Goal: Information Seeking & Learning: Learn about a topic

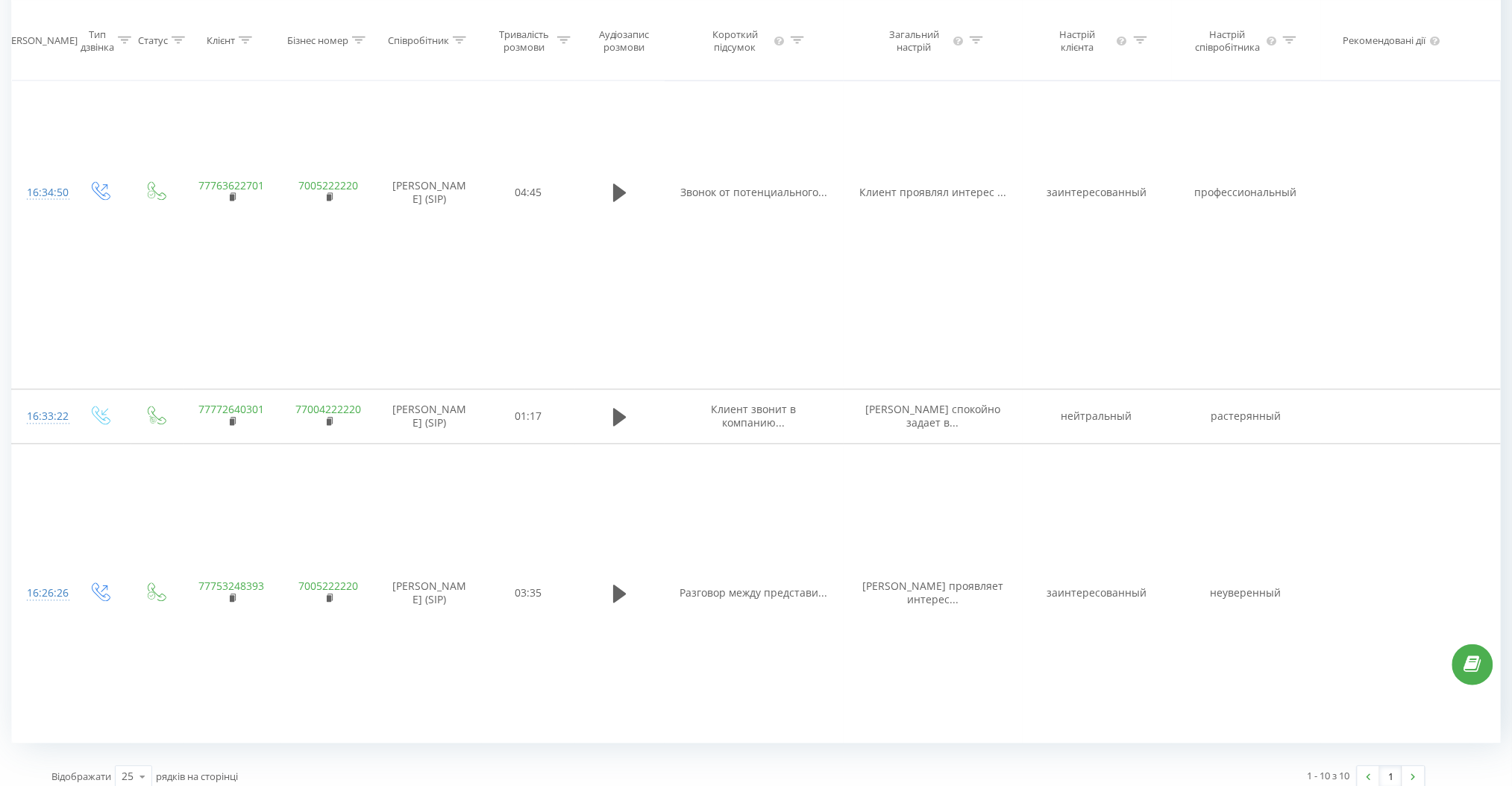
scroll to position [0, 3488]
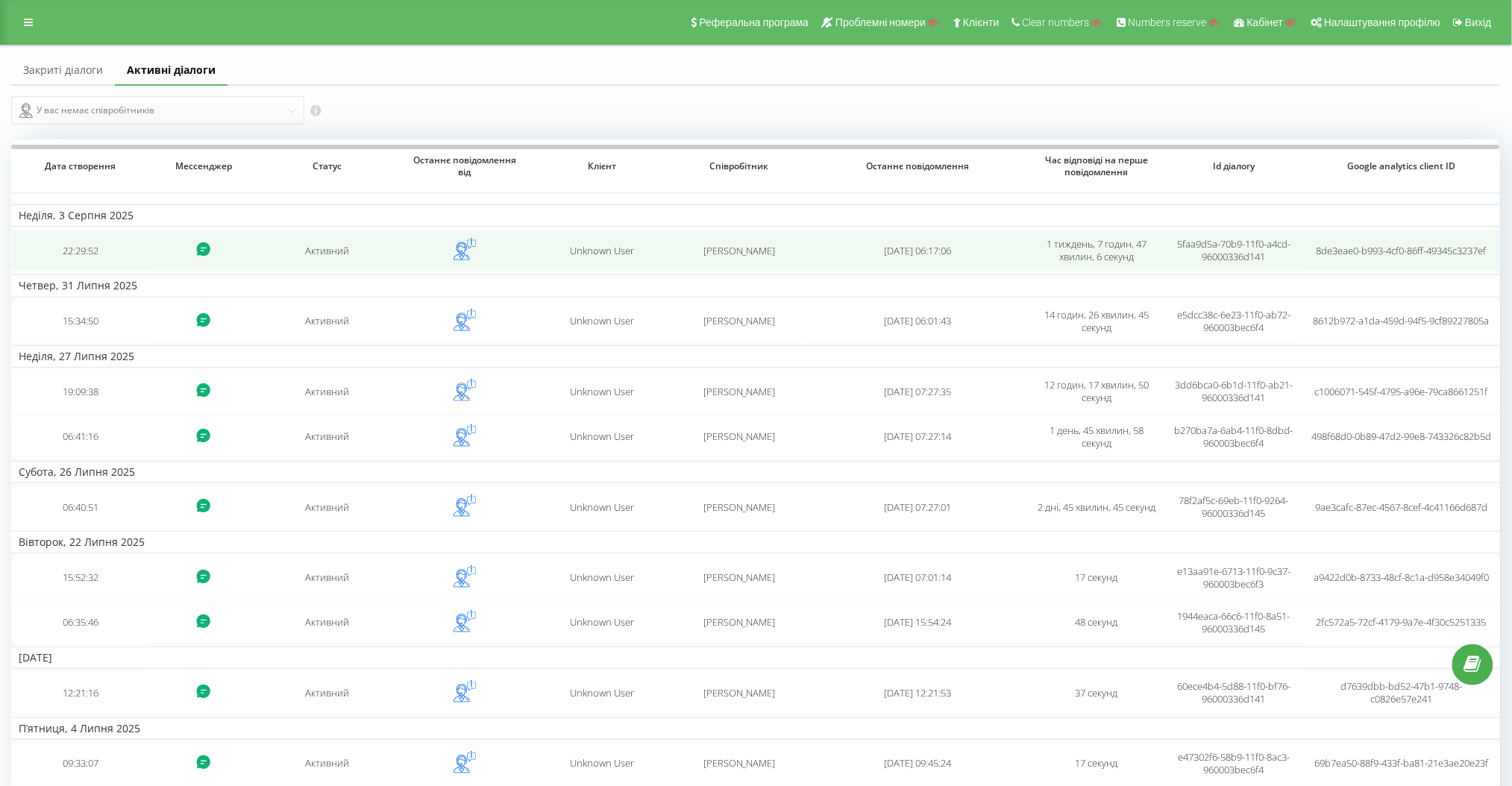
click at [1036, 255] on td "1 тиждень, 7 годин, 47 хвилин, 6 секунд" at bounding box center [1096, 250] width 137 height 42
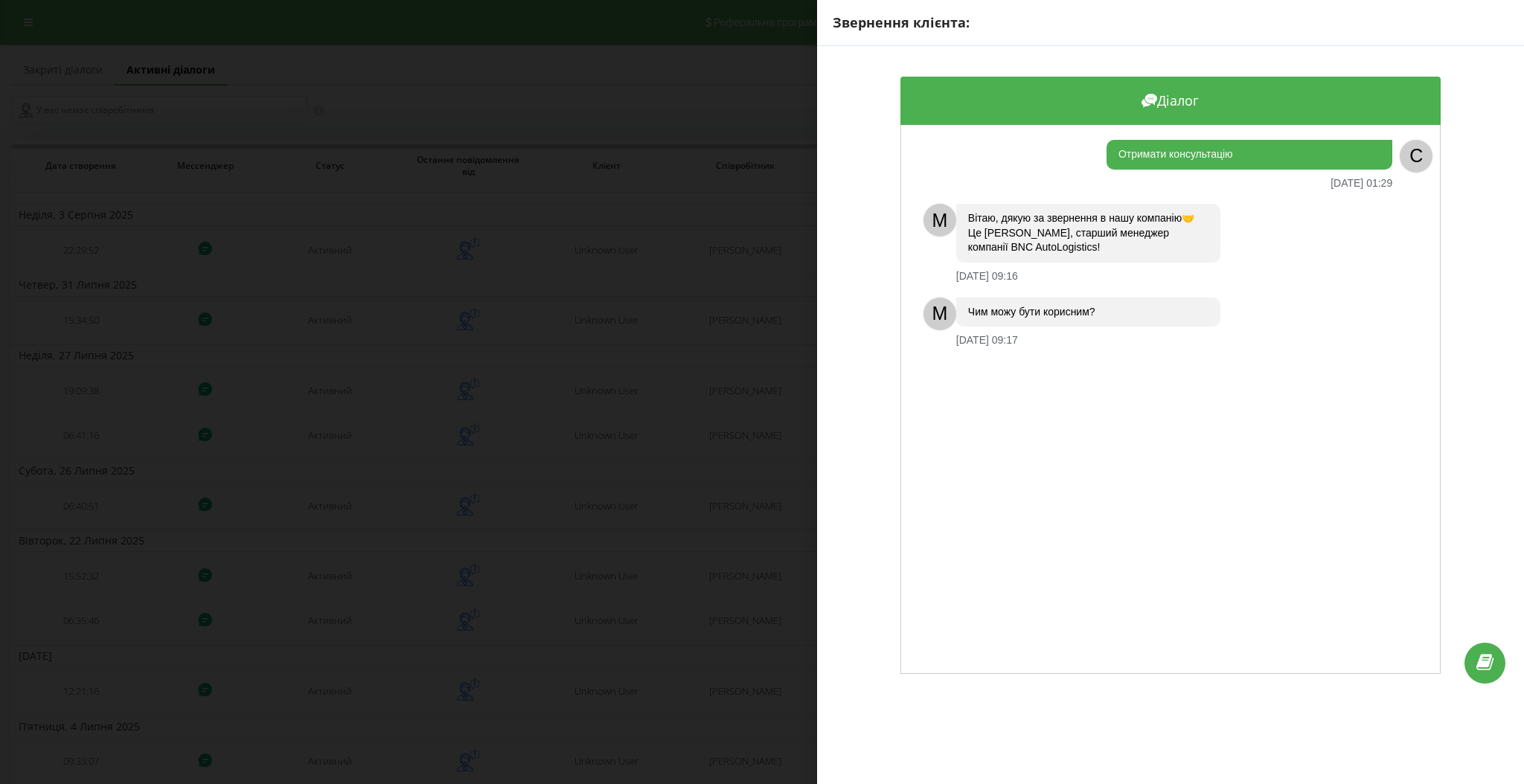
click at [762, 204] on div "Звернення клієнта: Діалог Отримати консультацію 04.08.2025 01:29 C M Вітаю, дяк…" at bounding box center [762, 392] width 1524 height 784
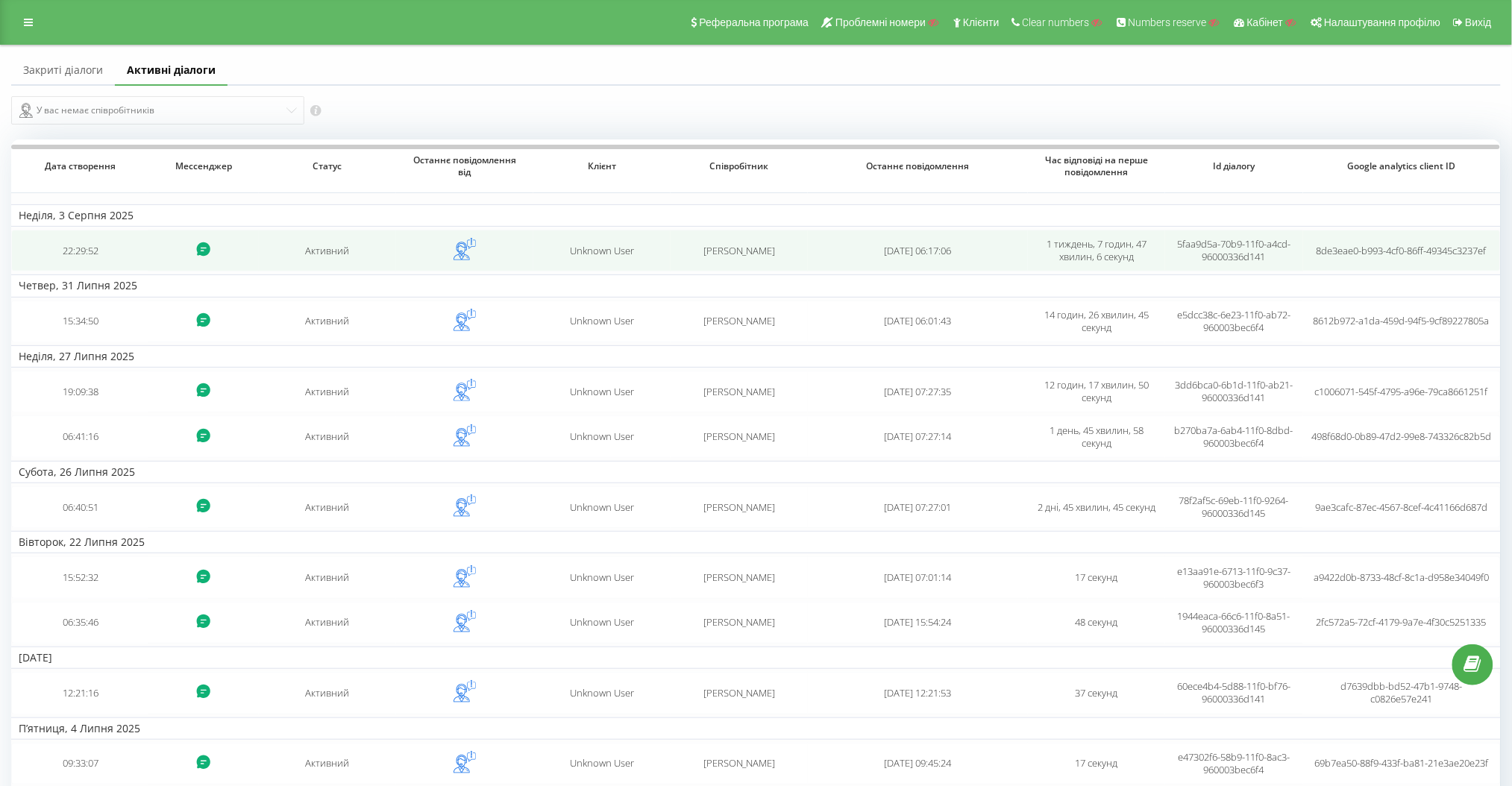
click at [558, 263] on td "Unknown User" at bounding box center [601, 250] width 137 height 42
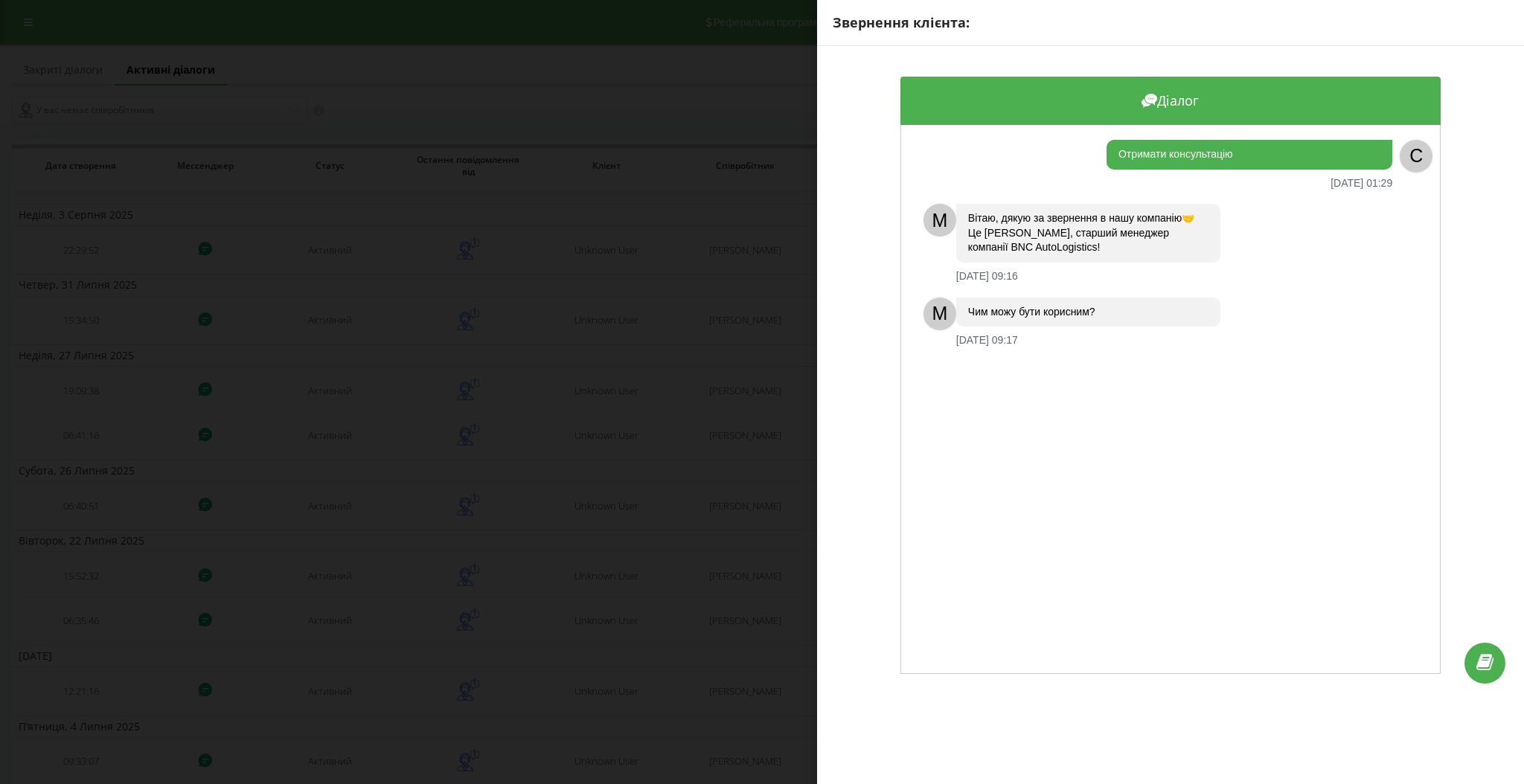
click at [573, 295] on div "Звернення клієнта: Діалог Отримати консультацію 04.08.2025 01:29 C M Вітаю, дяк…" at bounding box center [762, 392] width 1524 height 784
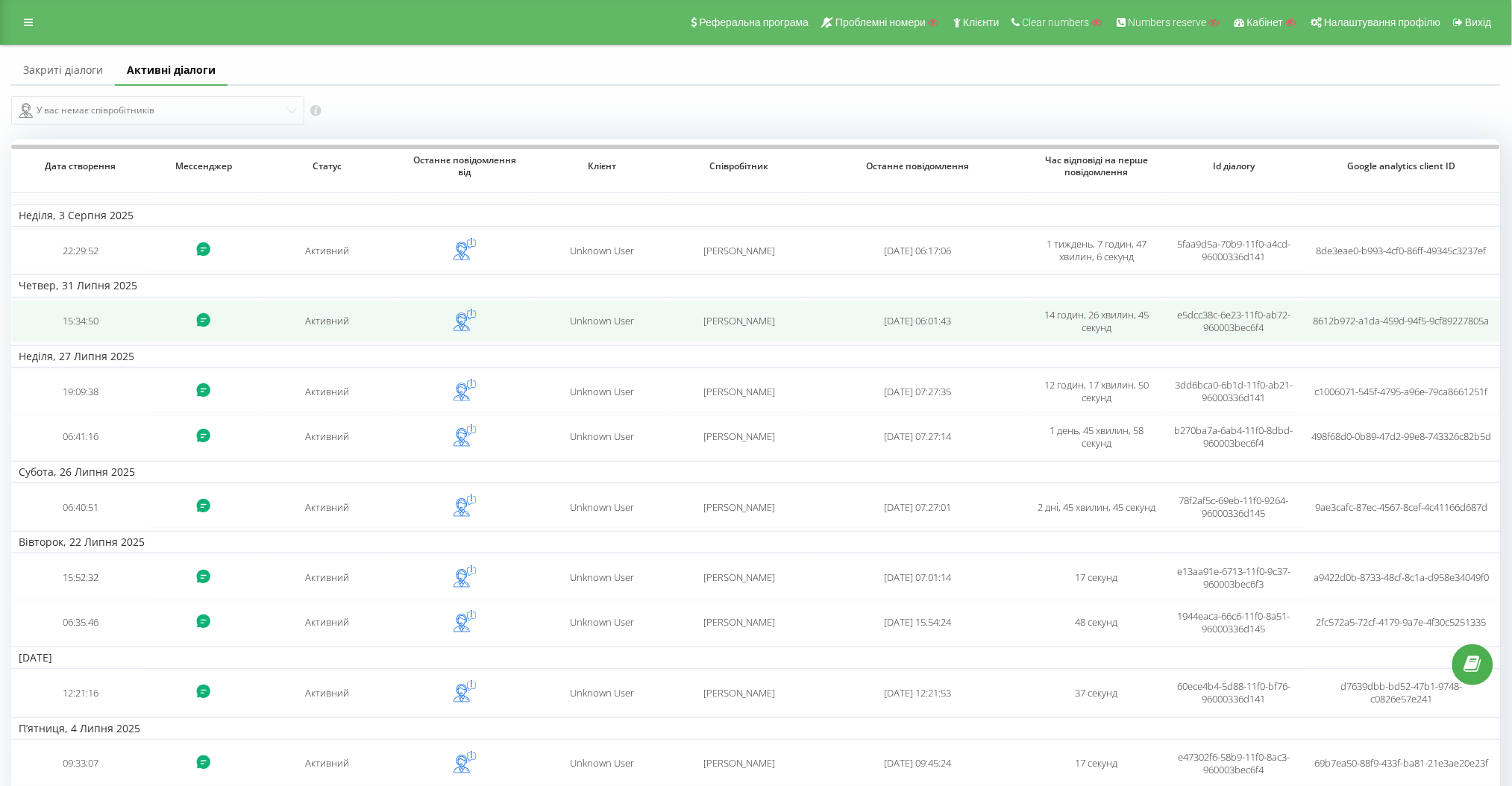
click at [564, 316] on div "Unknown User" at bounding box center [602, 321] width 123 height 13
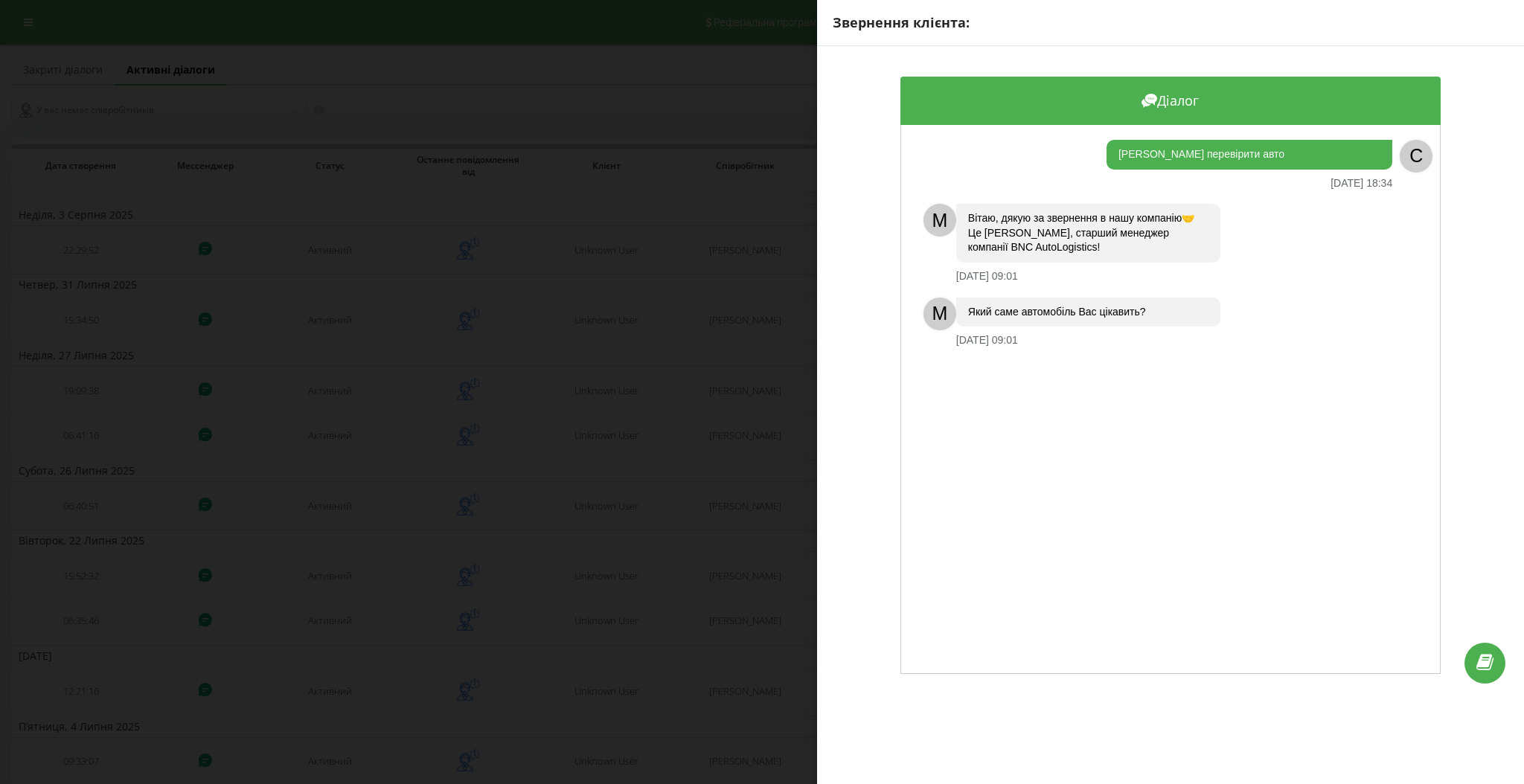
click at [597, 392] on div "Звернення клієнта: Діалог Хочу перевірити авто 31.07.2025 18:34 C M Вітаю, дяку…" at bounding box center [762, 392] width 1524 height 784
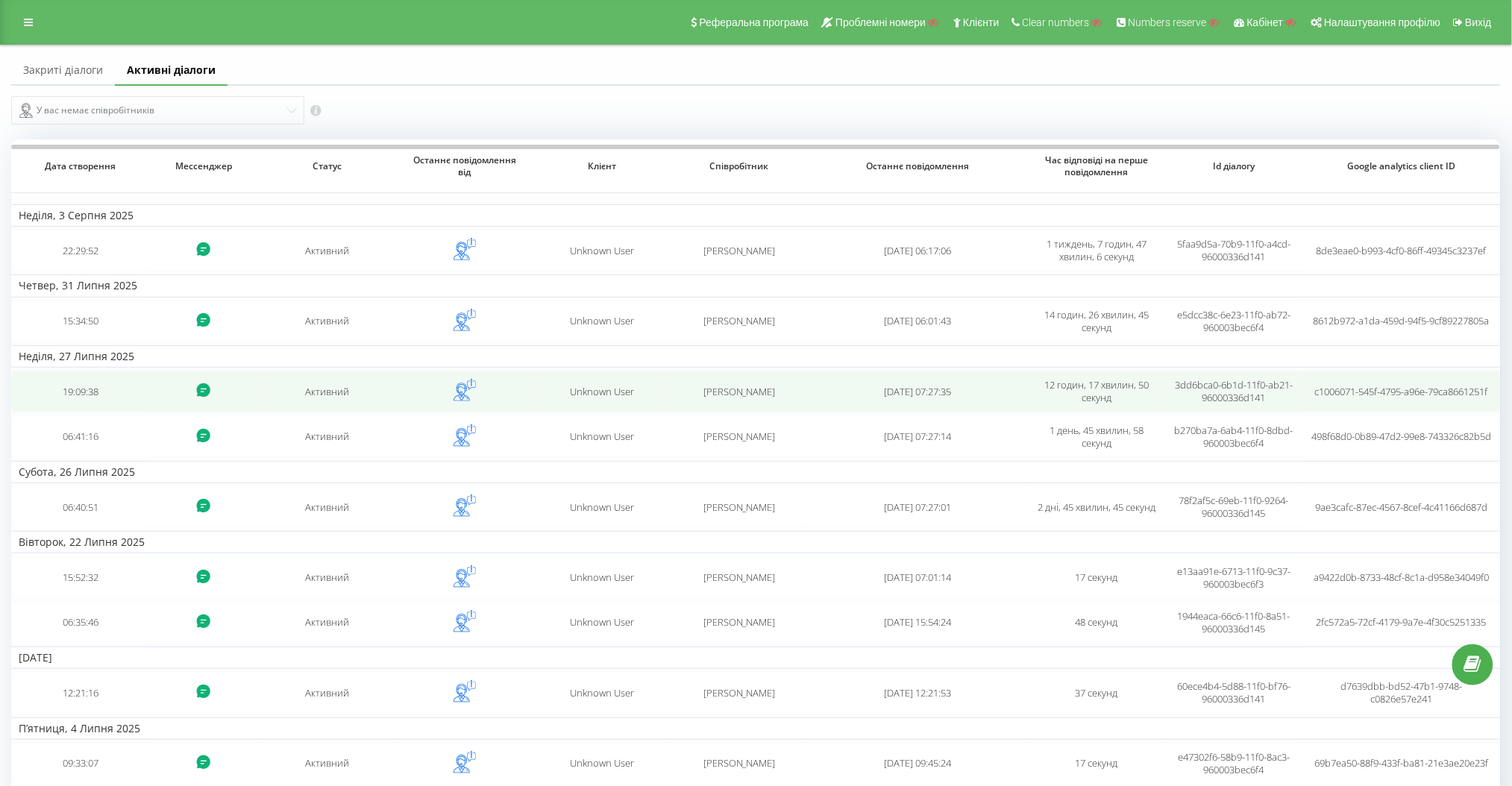
click at [558, 382] on td "Unknown User" at bounding box center [601, 391] width 137 height 42
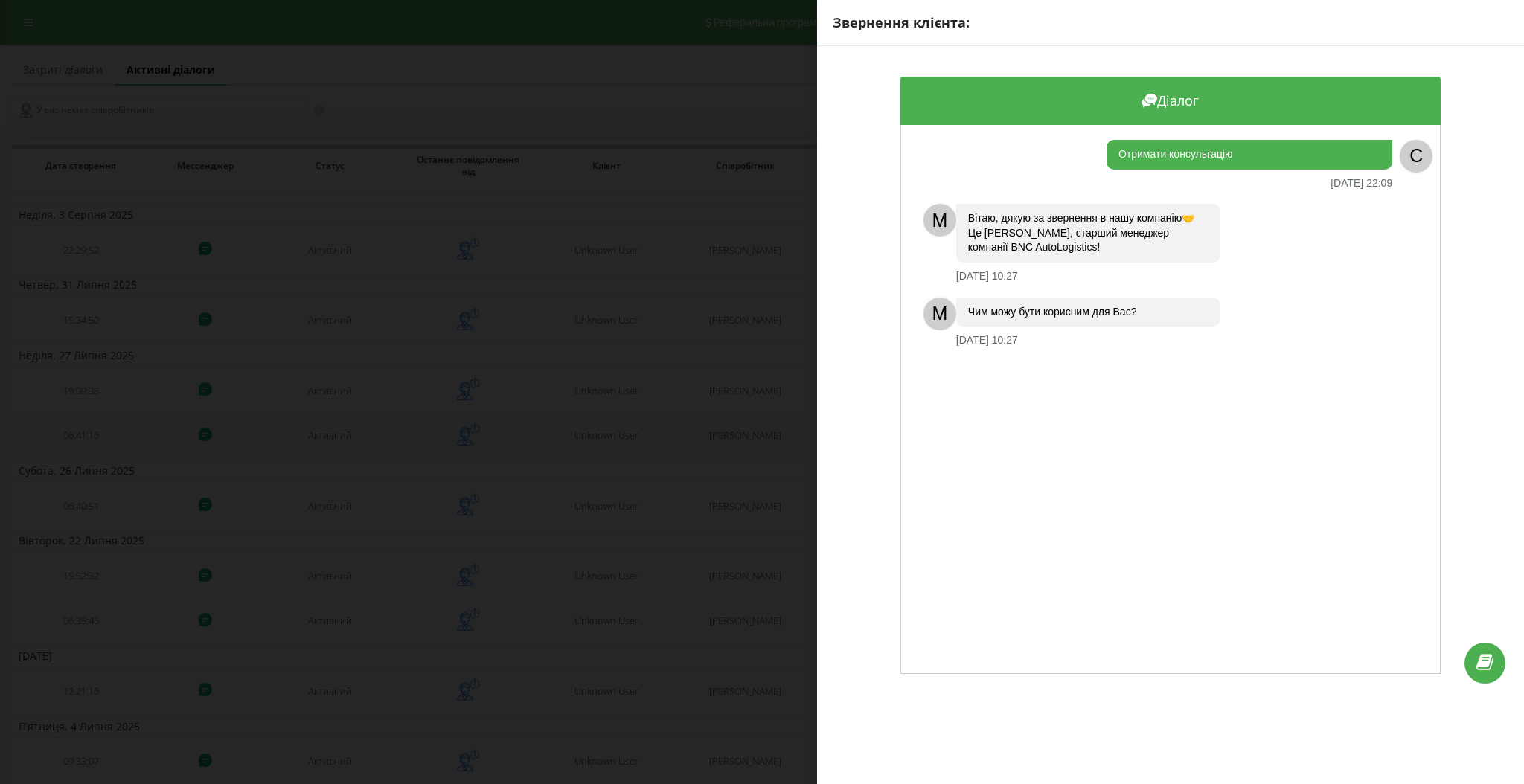
click at [658, 450] on div "Звернення клієнта: Діалог Отримати консультацію 27.07.2025 22:09 C M  Вітаю, дя…" at bounding box center [762, 392] width 1524 height 784
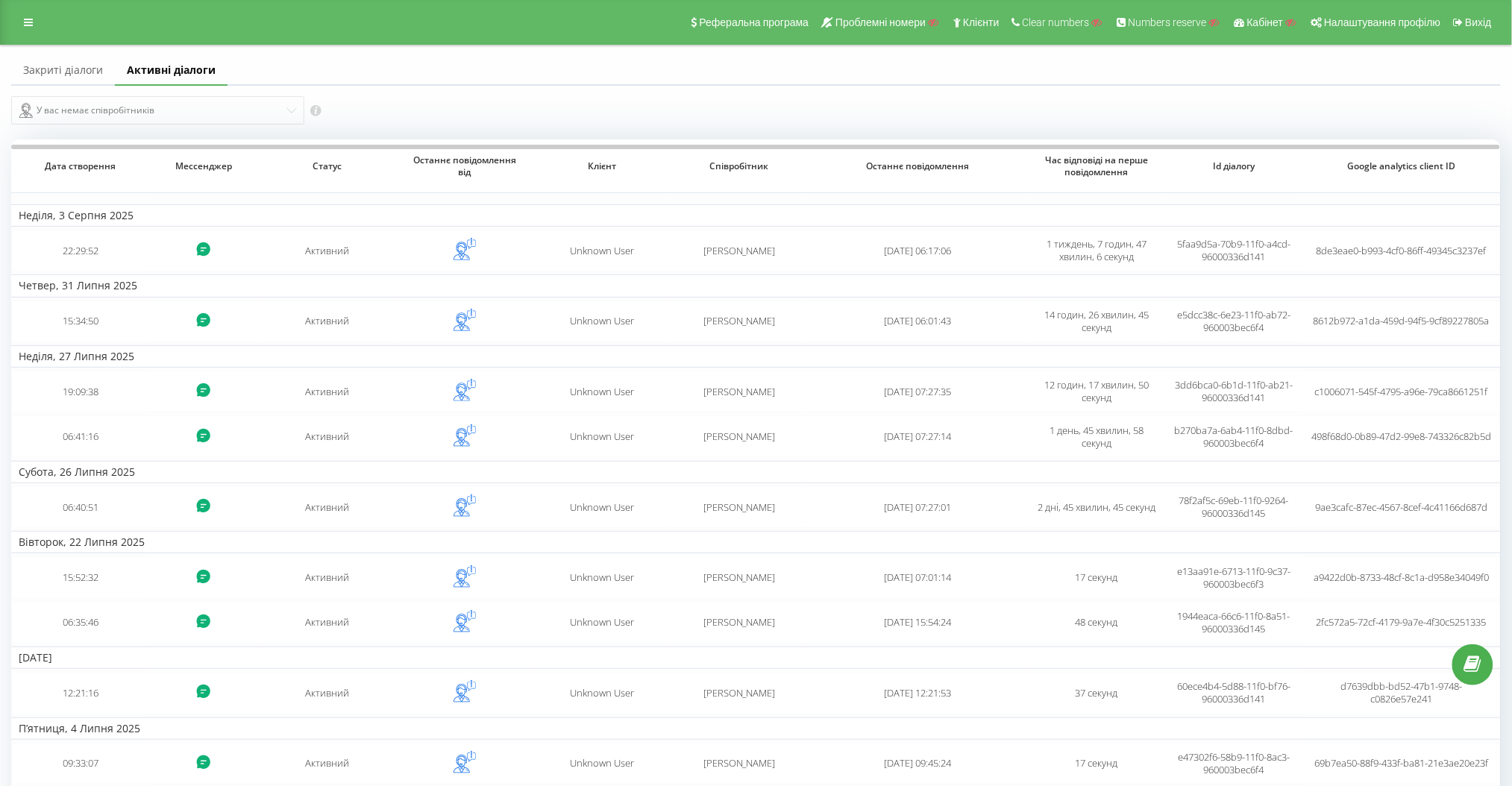
click at [24, 8] on div "Реферальна програма Проблемні номери Клієнти Clear numbers Numbers reserve Кабі…" at bounding box center [756, 22] width 1512 height 45
click at [39, 20] on link at bounding box center [29, 22] width 27 height 21
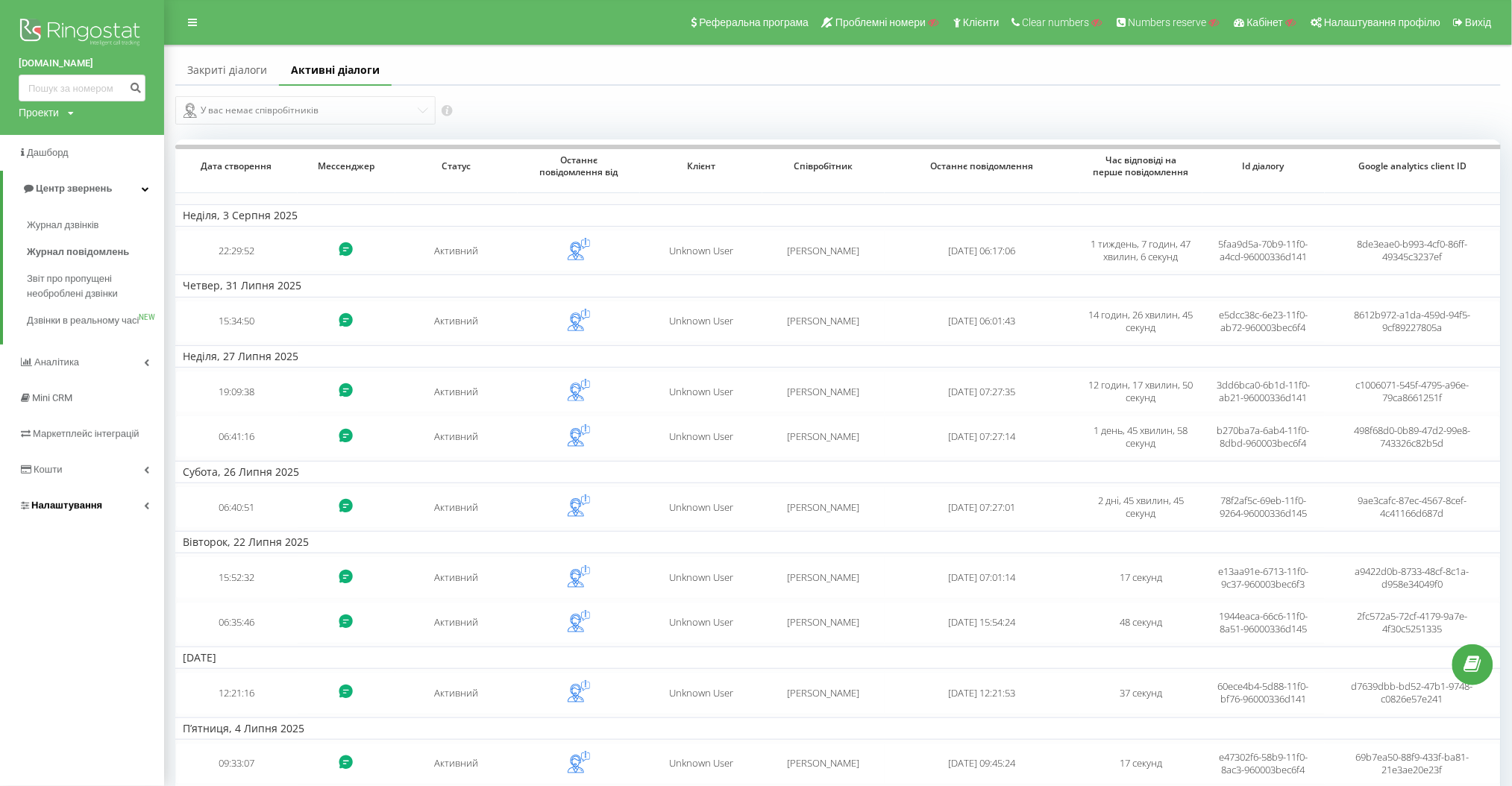
click at [140, 512] on link "Налаштування" at bounding box center [82, 506] width 164 height 36
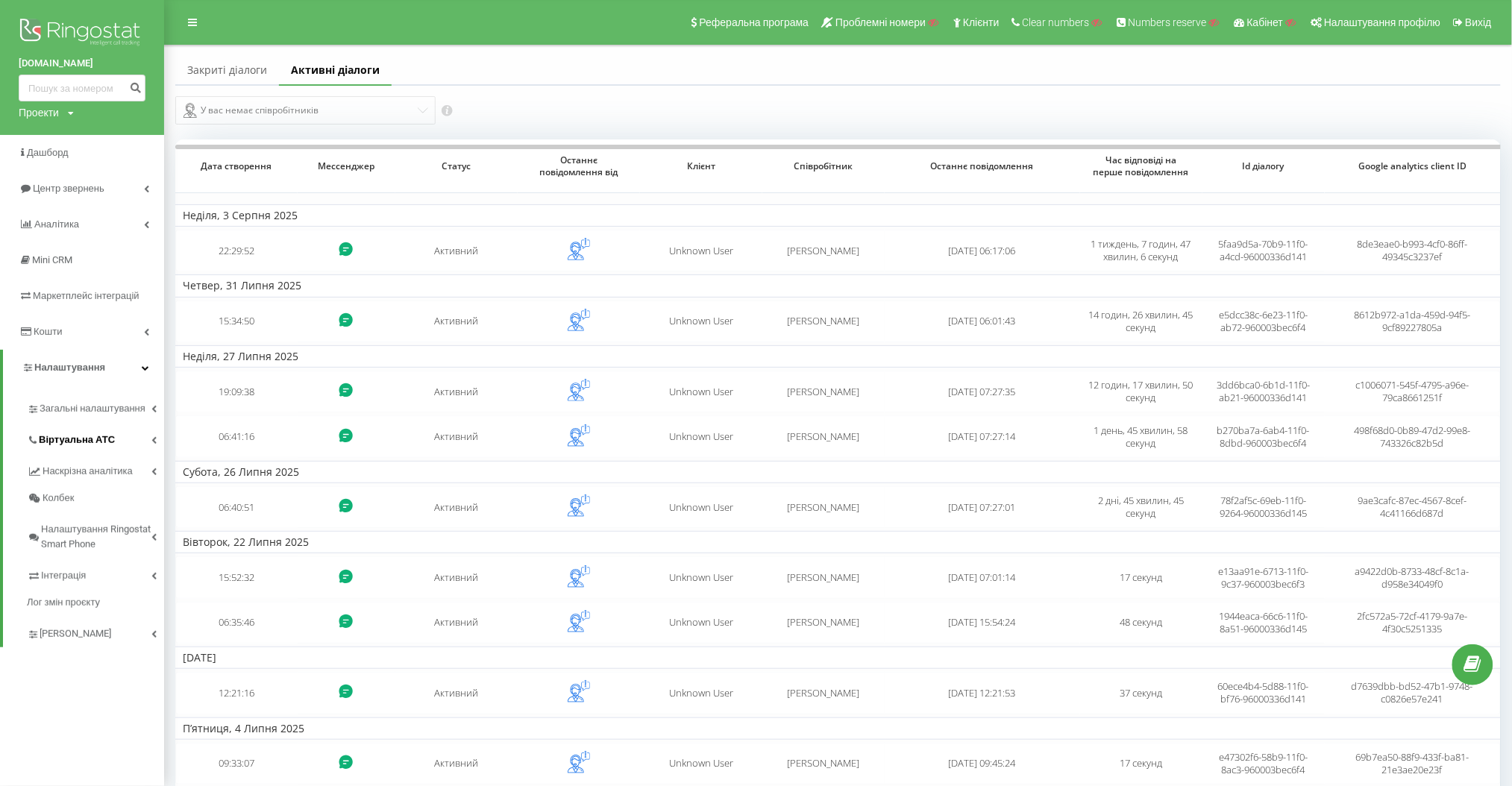
click at [123, 433] on link "Віртуальна АТС" at bounding box center [95, 438] width 137 height 32
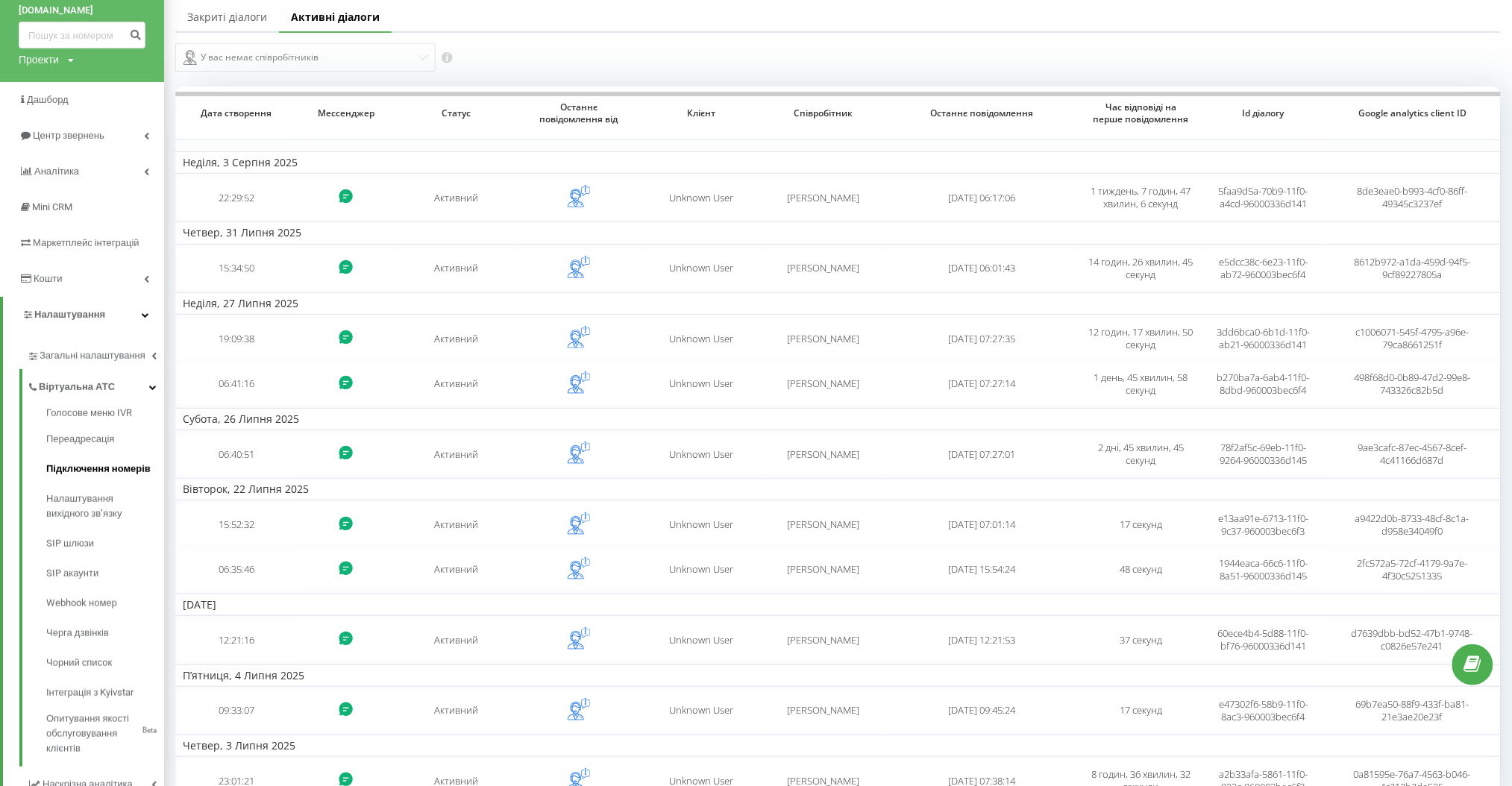
scroll to position [265, 0]
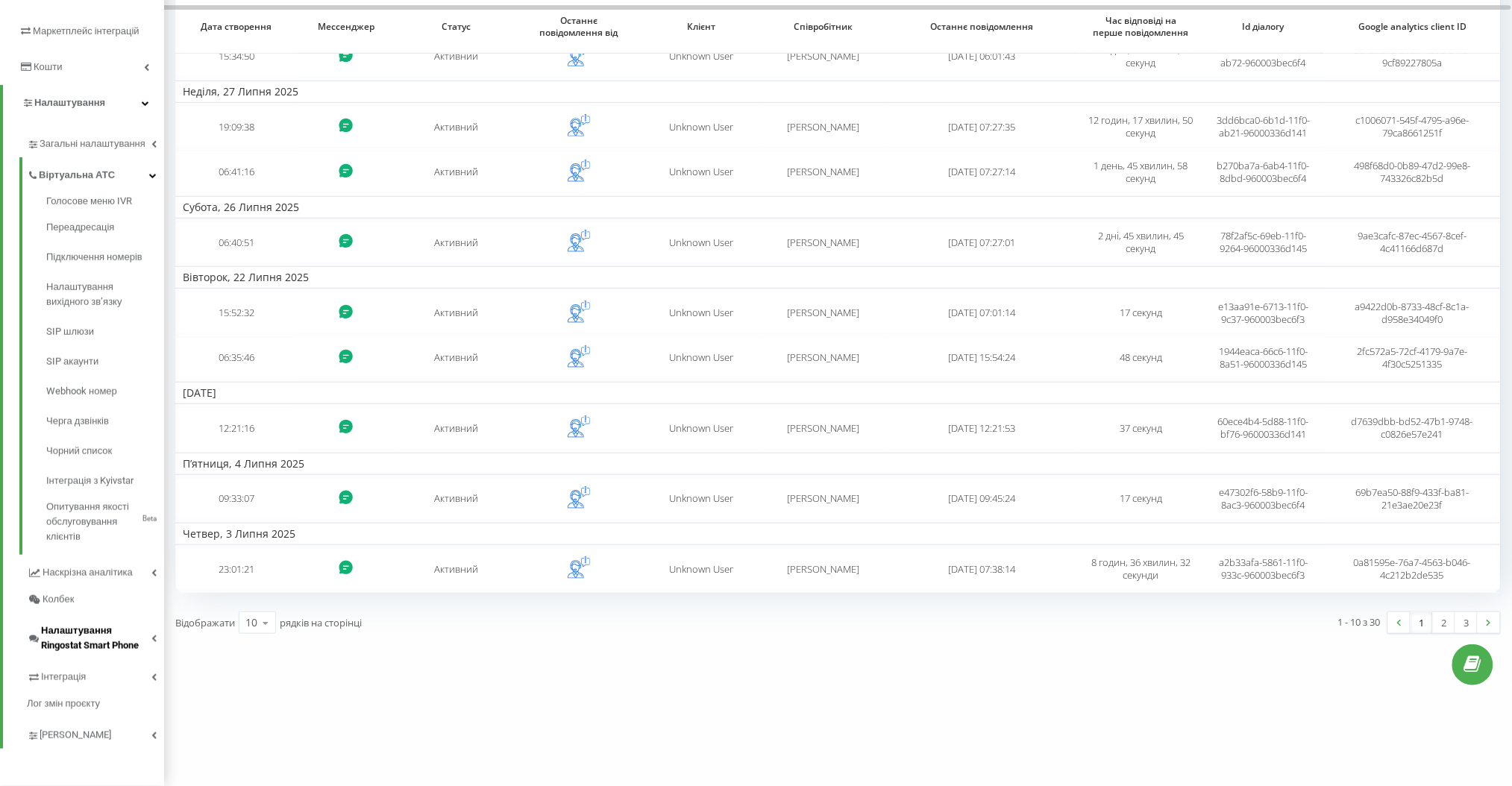
click at [136, 634] on span "Налаштування Ringostat Smart Phone" at bounding box center [96, 638] width 111 height 30
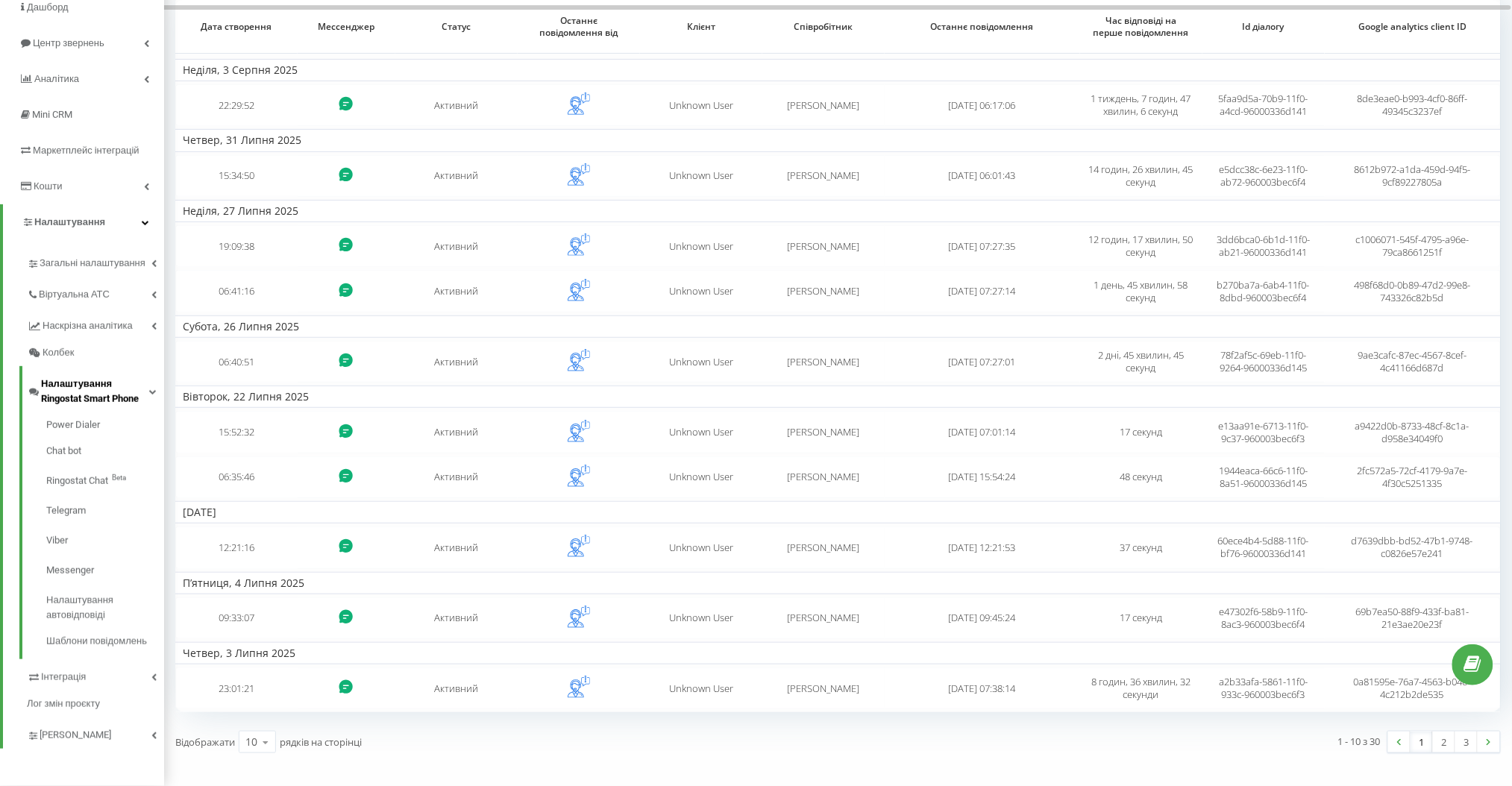
scroll to position [146, 0]
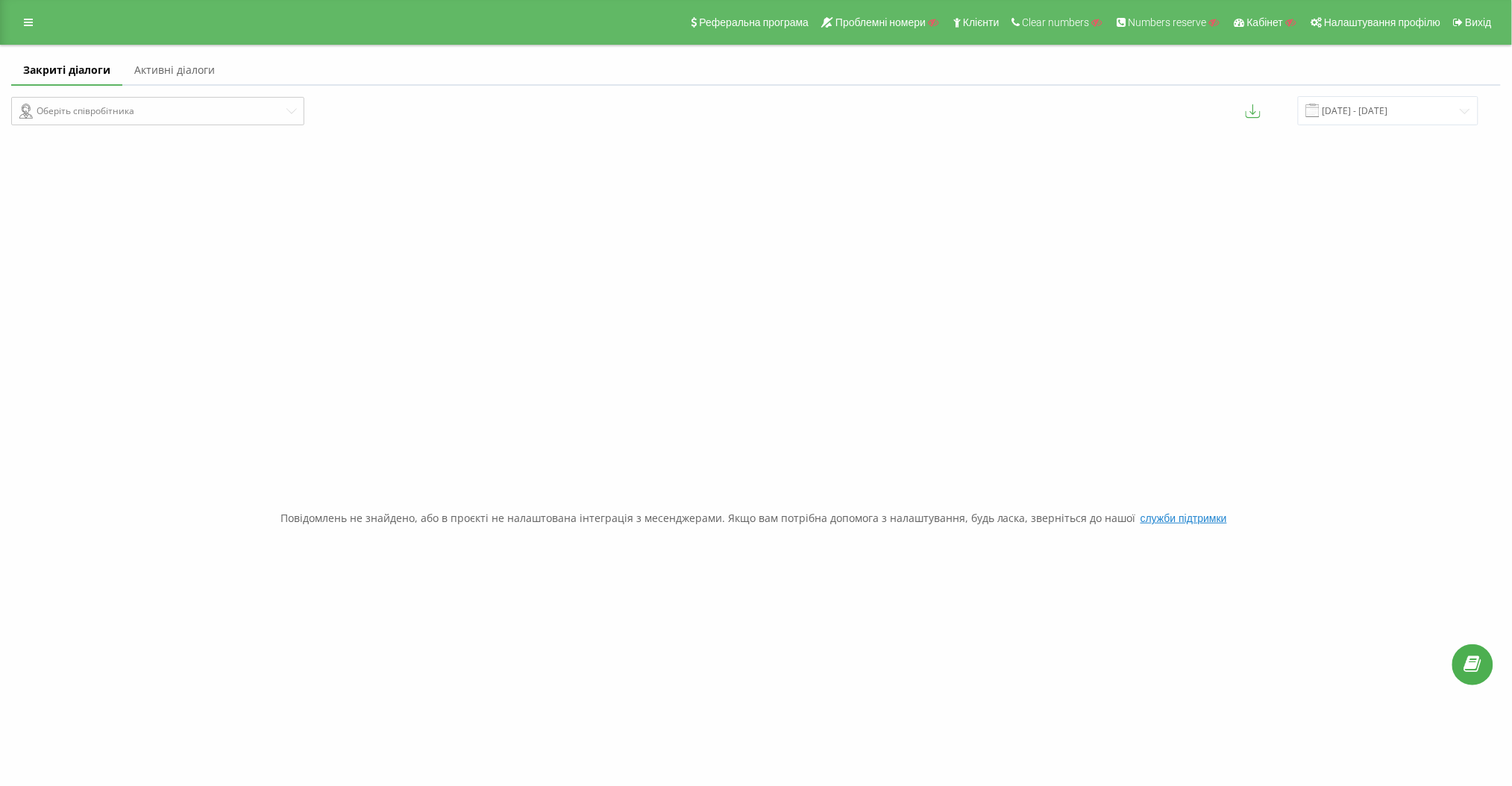
click at [161, 67] on link "Активні діалоги" at bounding box center [175, 71] width 105 height 30
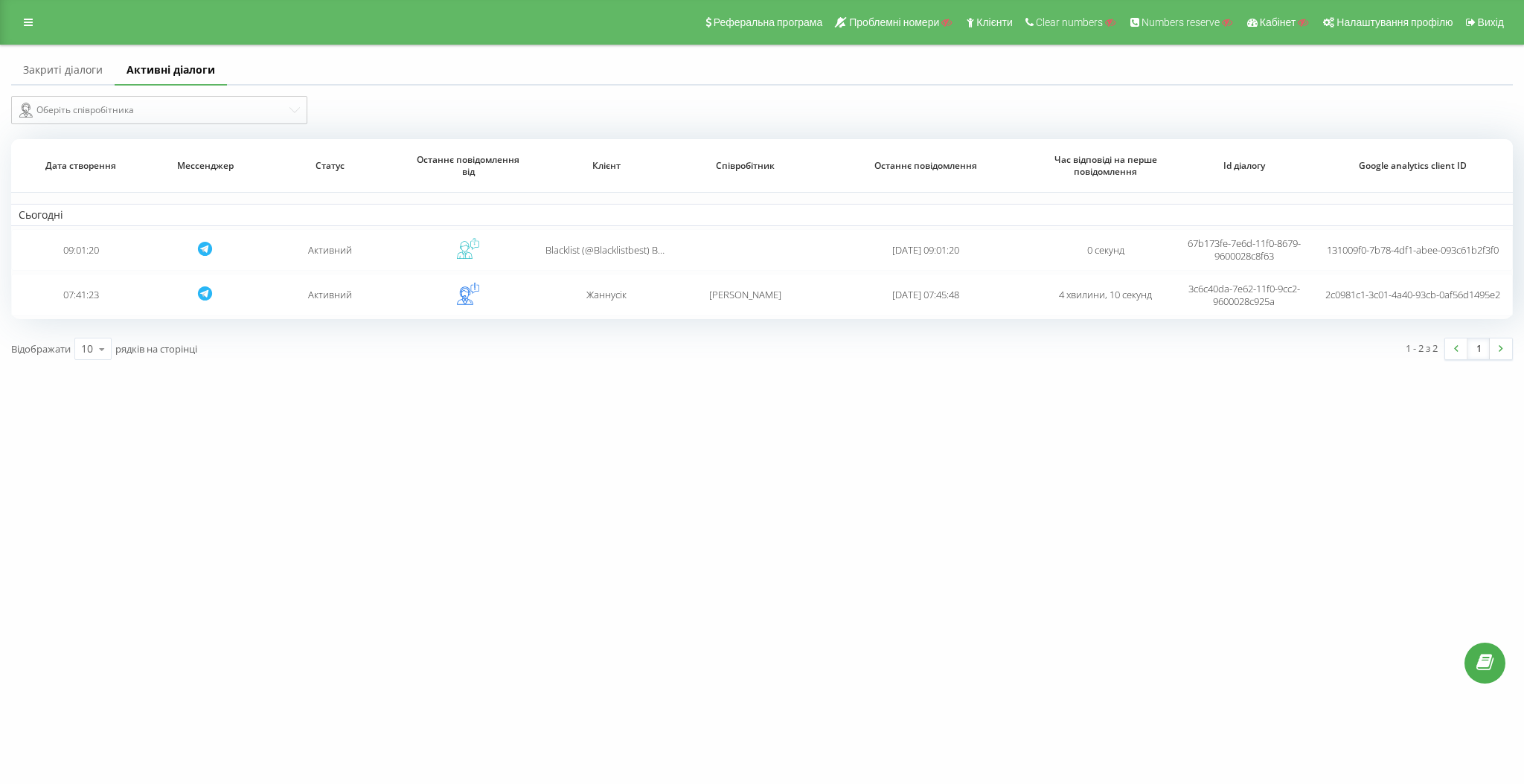
click at [33, 19] on link at bounding box center [29, 22] width 27 height 21
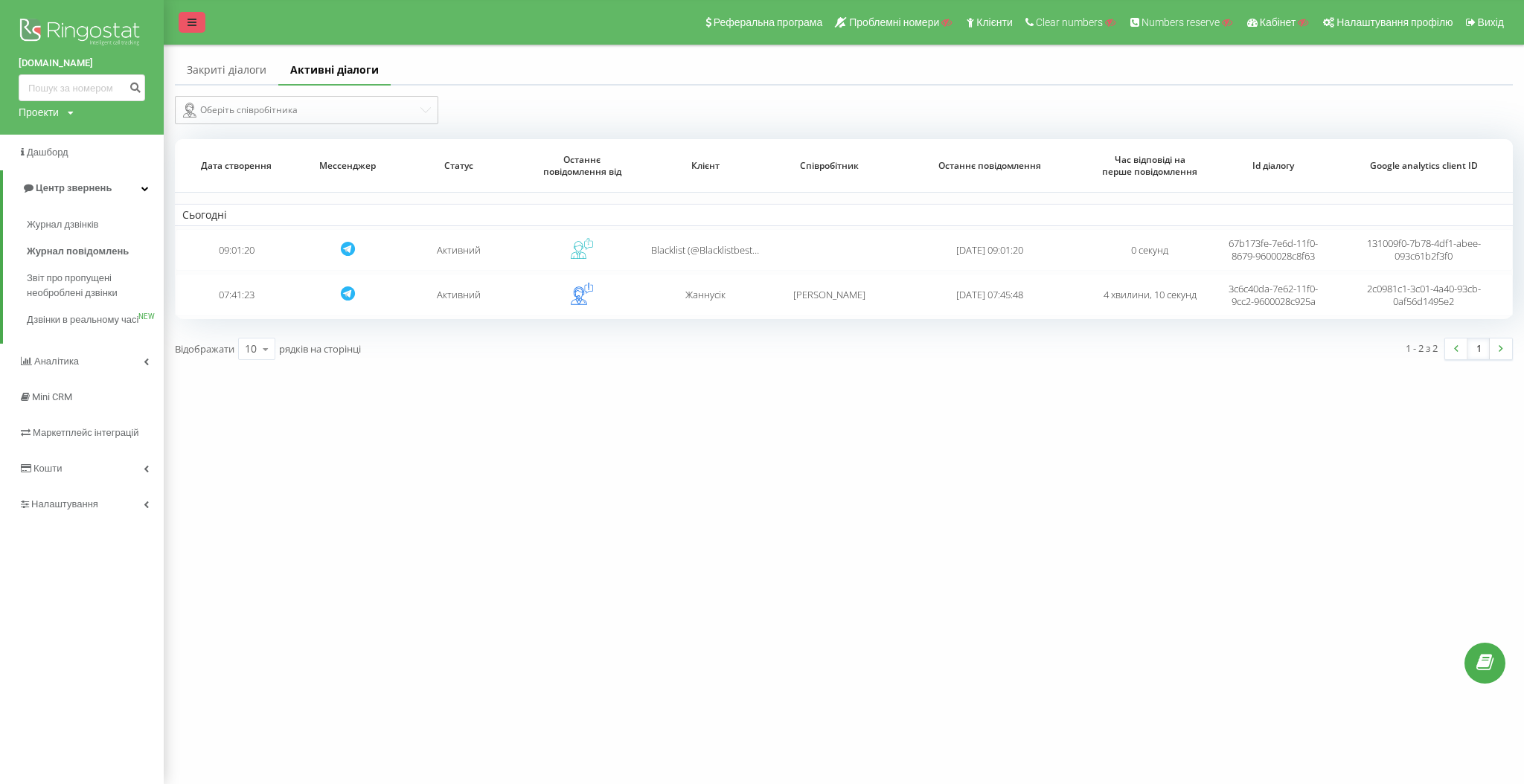
click at [188, 27] on icon at bounding box center [192, 22] width 9 height 10
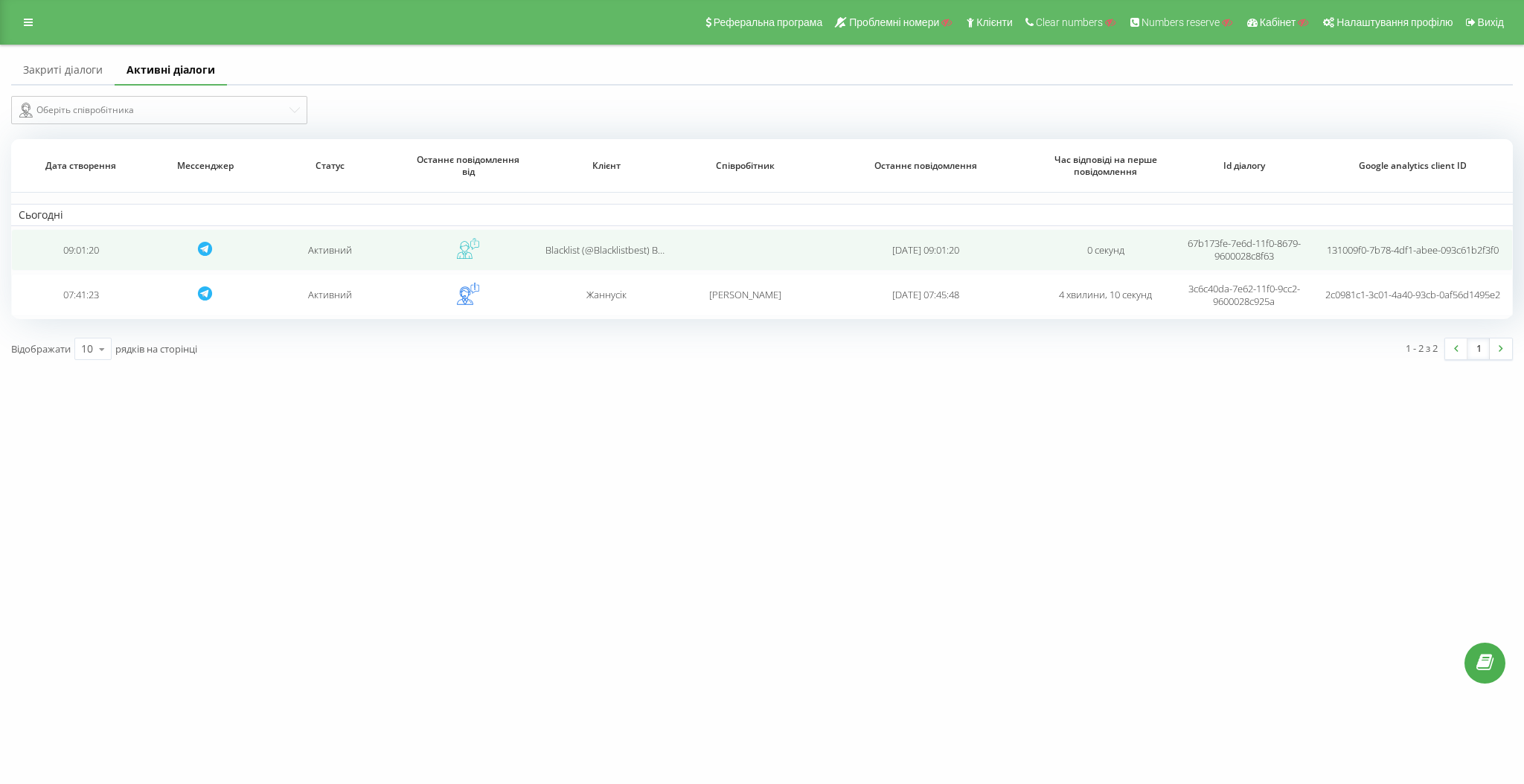
click at [336, 248] on td "Активний" at bounding box center [330, 250] width 138 height 42
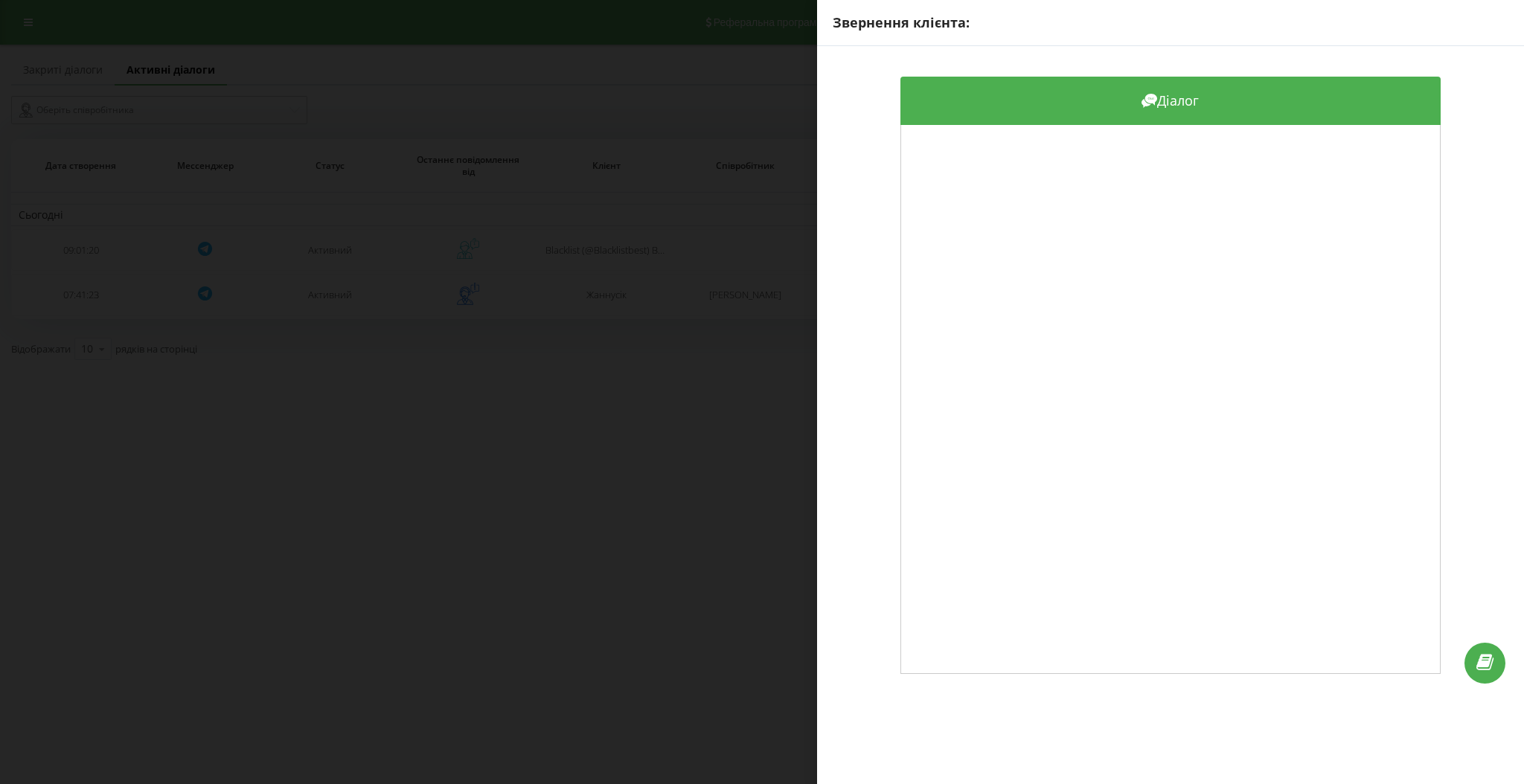
click at [408, 374] on div "Звернення клієнта: Діалог" at bounding box center [762, 392] width 1524 height 784
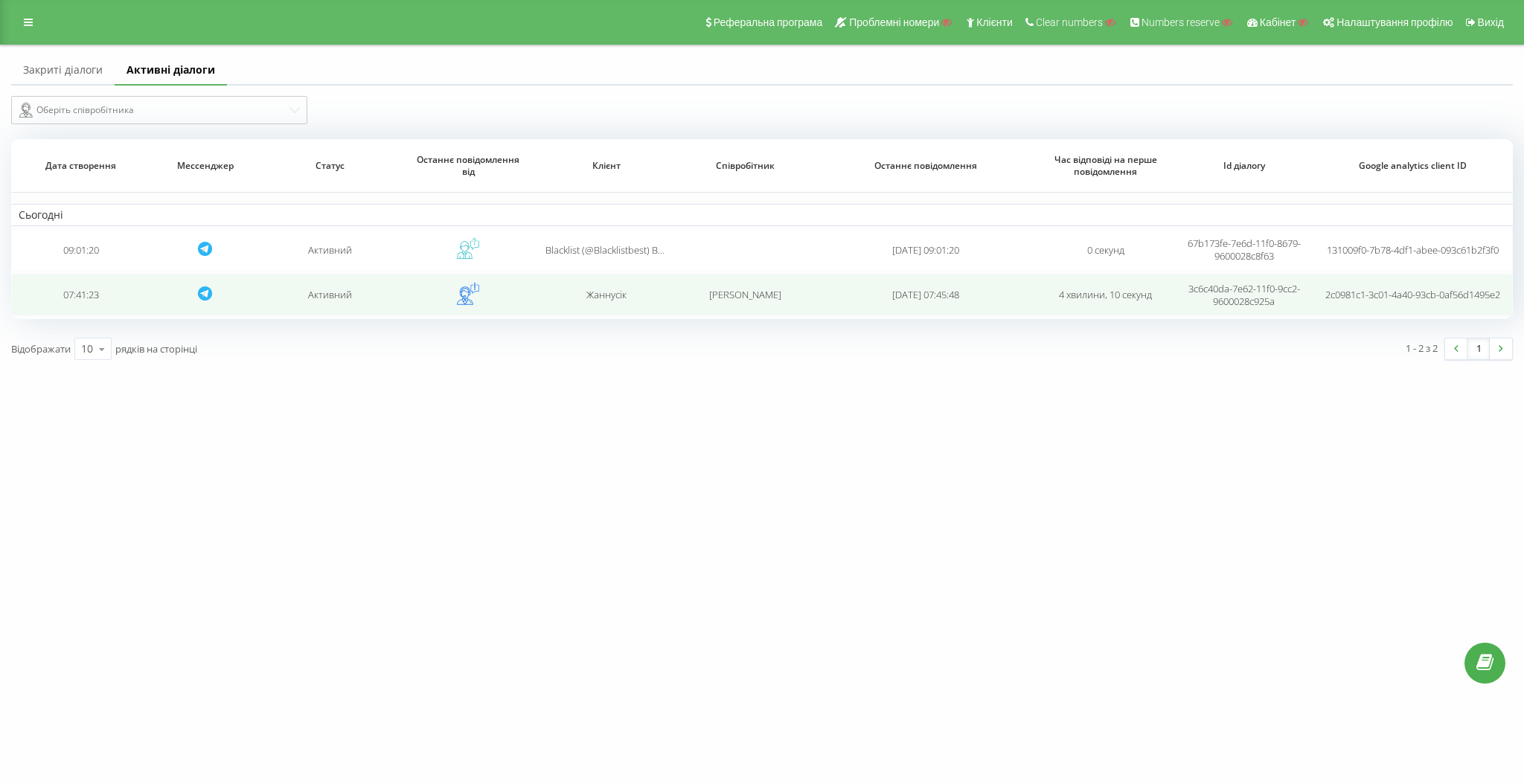
click at [369, 294] on td "Активний" at bounding box center [330, 294] width 138 height 42
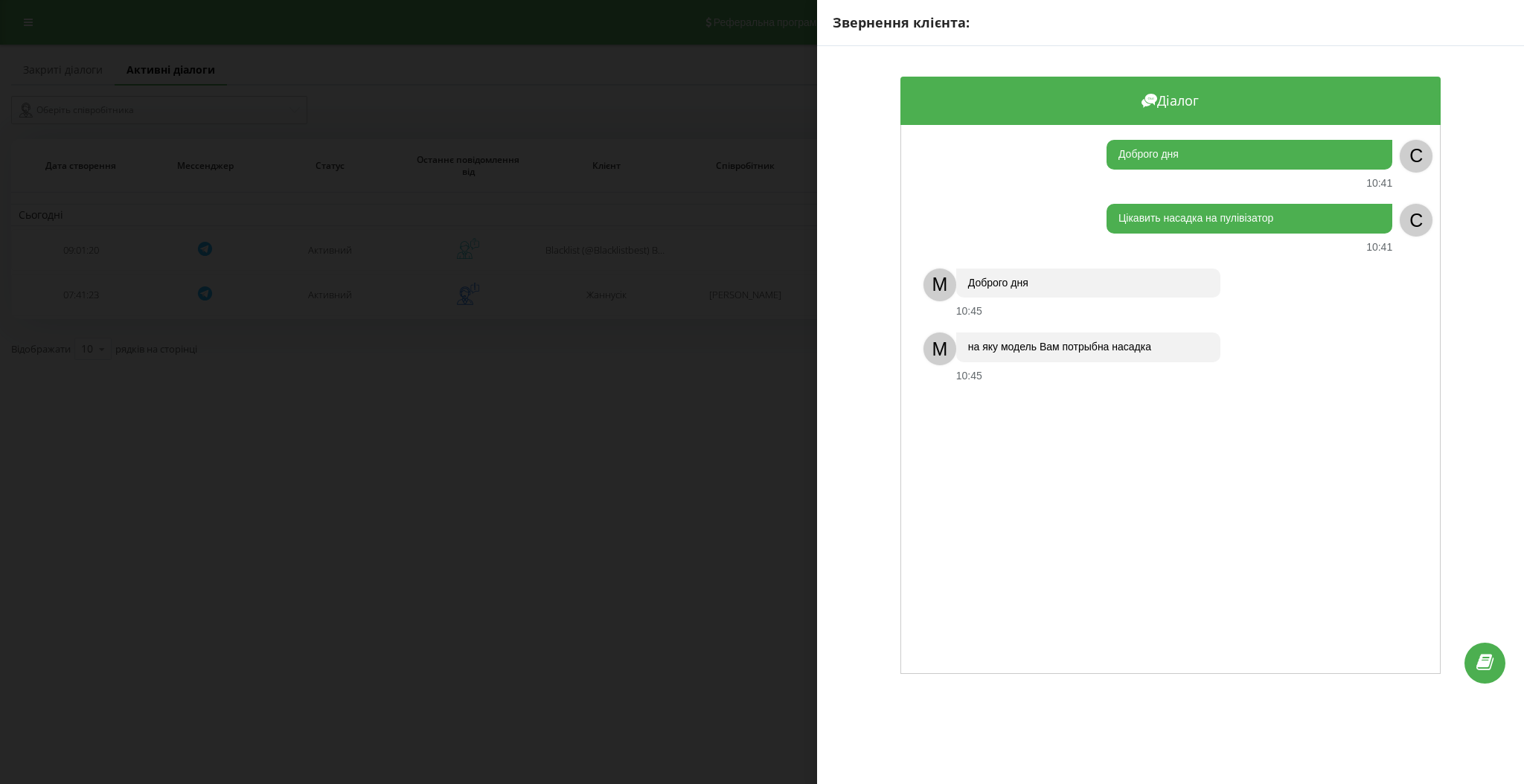
click at [421, 321] on div "Звернення клієнта: Діалог Доброго дня 10:41 C Цікавить насадка на пулівізатор 1…" at bounding box center [762, 392] width 1524 height 784
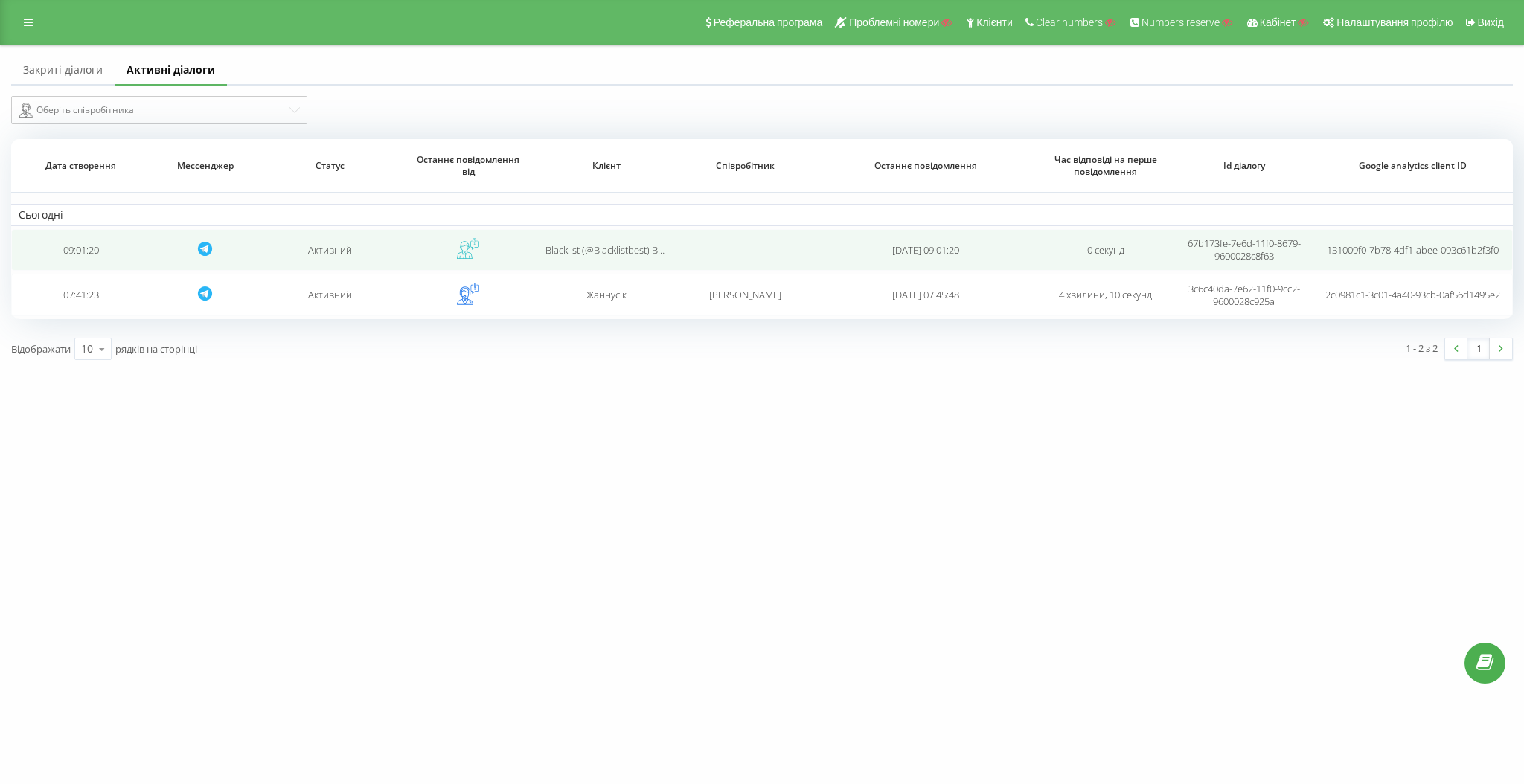
click at [405, 244] on td at bounding box center [468, 250] width 138 height 42
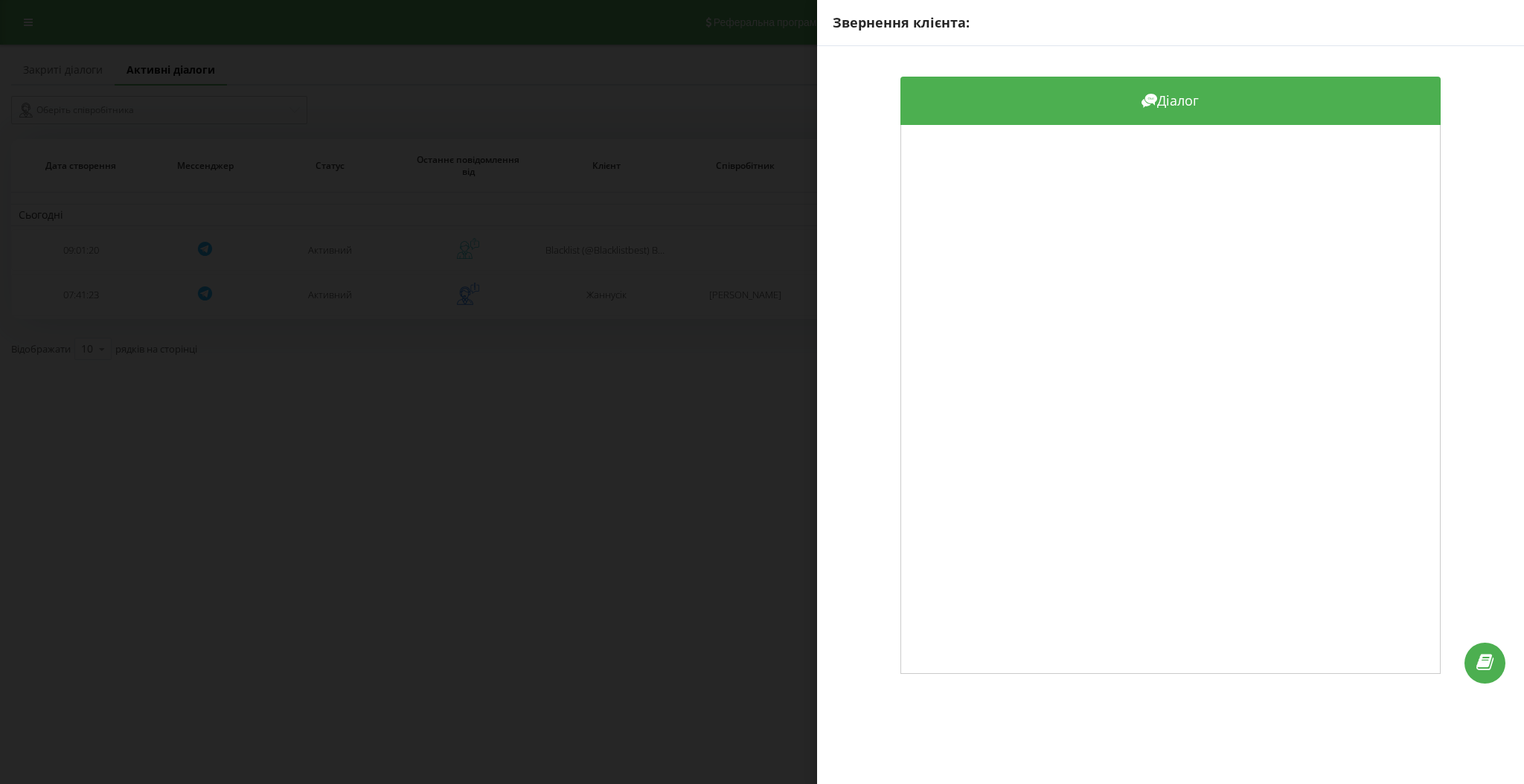
click at [446, 274] on div "Звернення клієнта: Діалог" at bounding box center [762, 392] width 1524 height 784
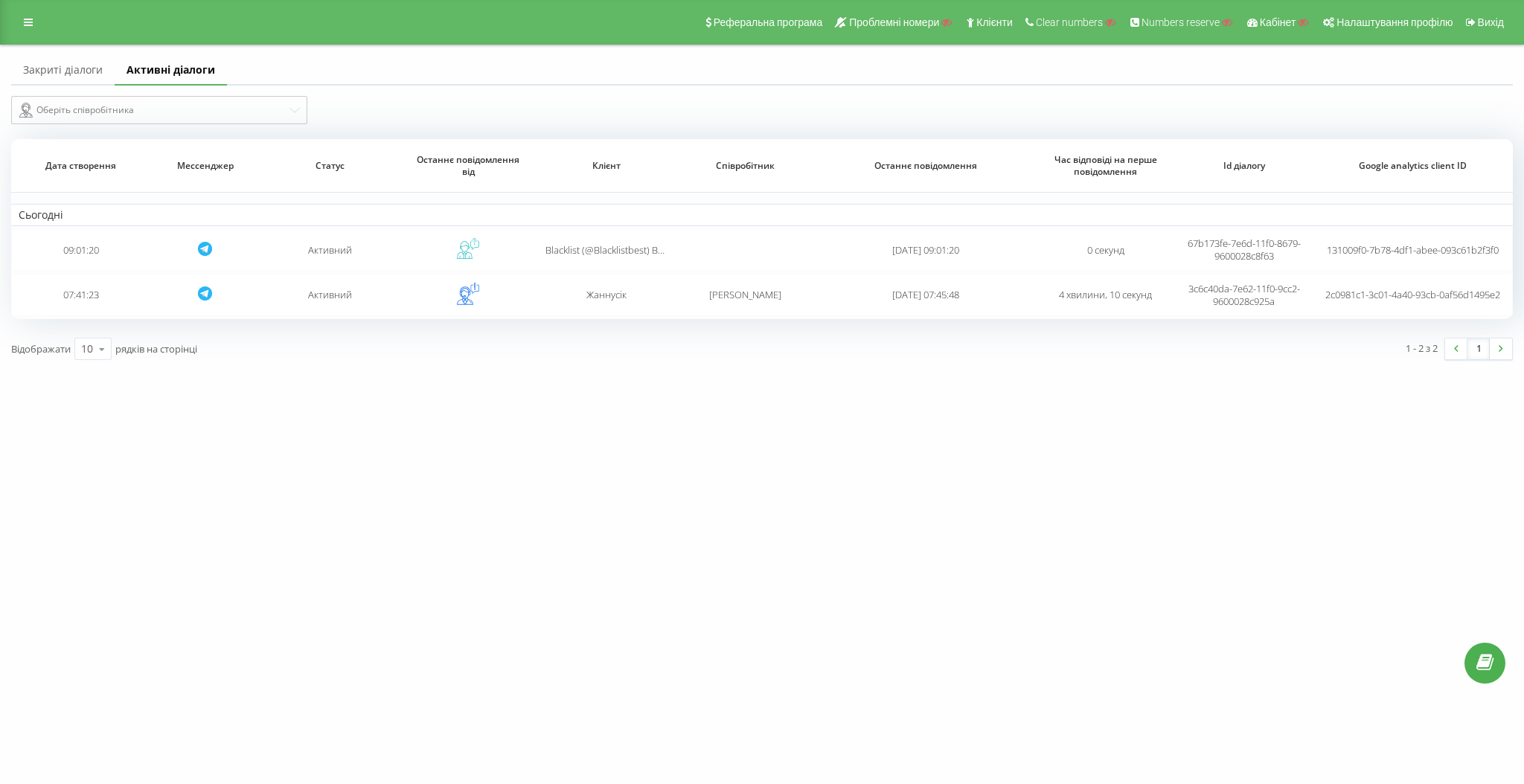
click at [98, 79] on link "Закриті діалоги" at bounding box center [63, 71] width 104 height 30
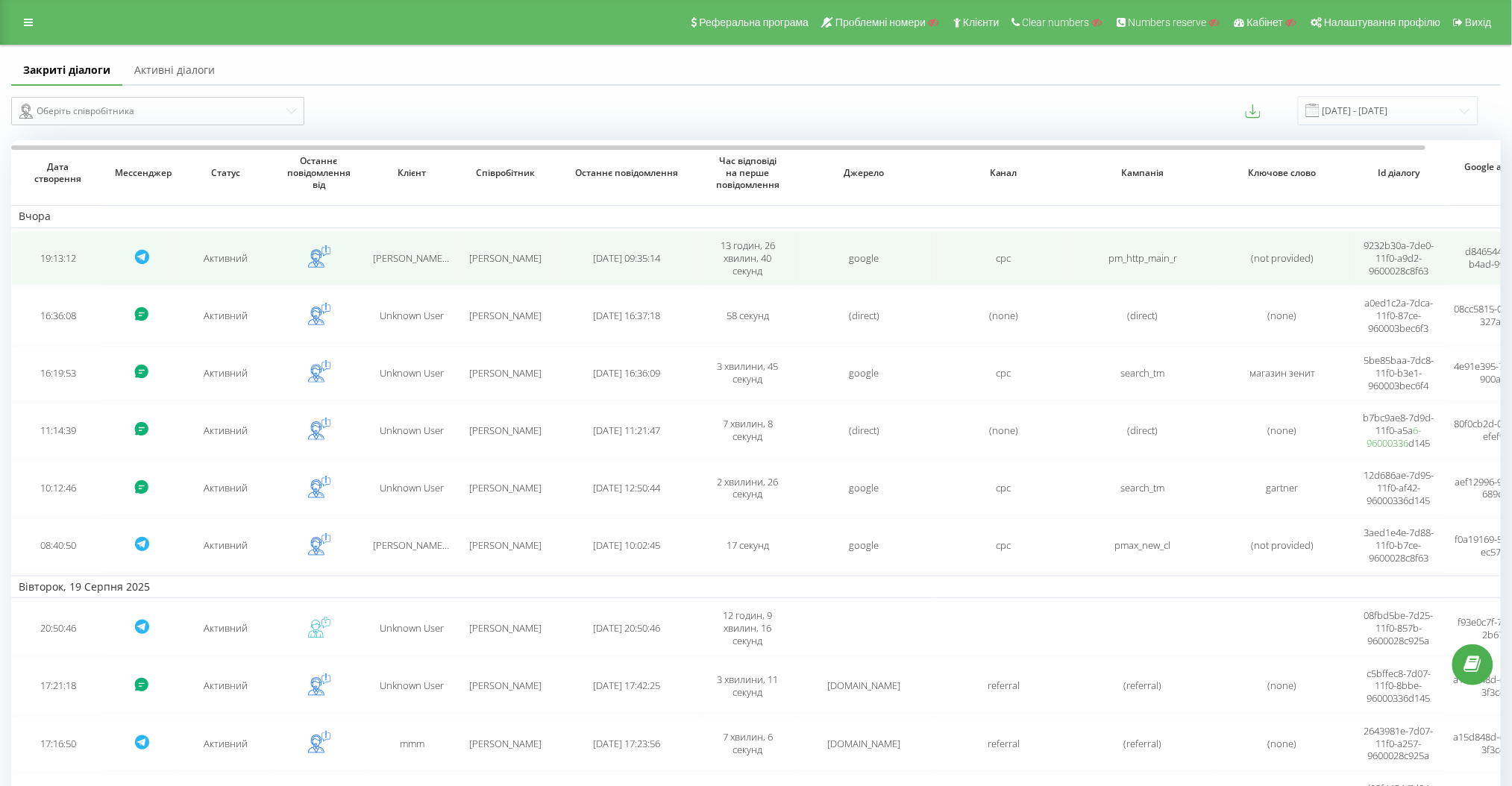
click at [266, 273] on td "Активний" at bounding box center [225, 259] width 93 height 55
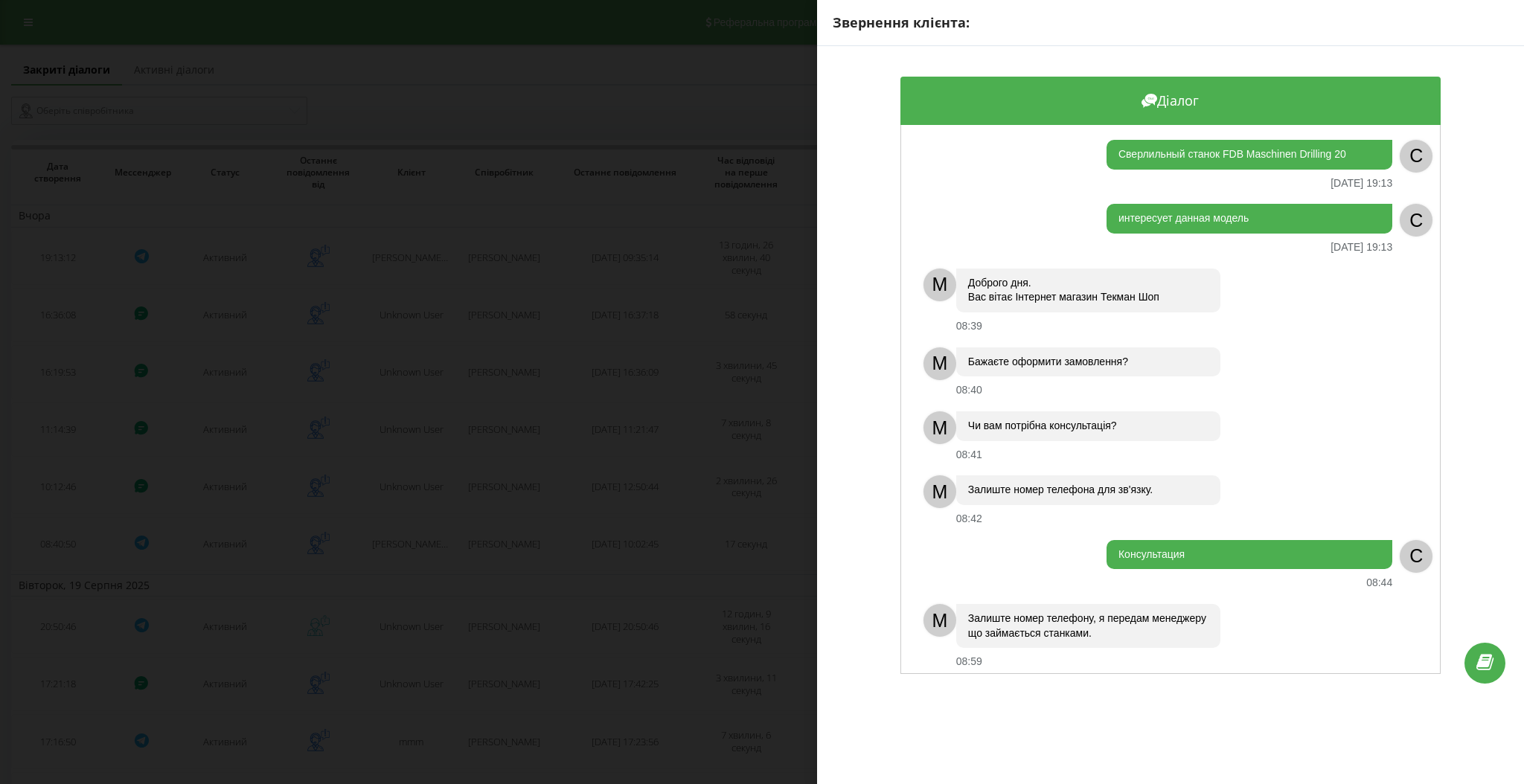
click at [415, 303] on div "Звернення клієнта: Діалог Сверлильный станок FDB Maschinen Drilling 20 20.08.20…" at bounding box center [762, 392] width 1524 height 784
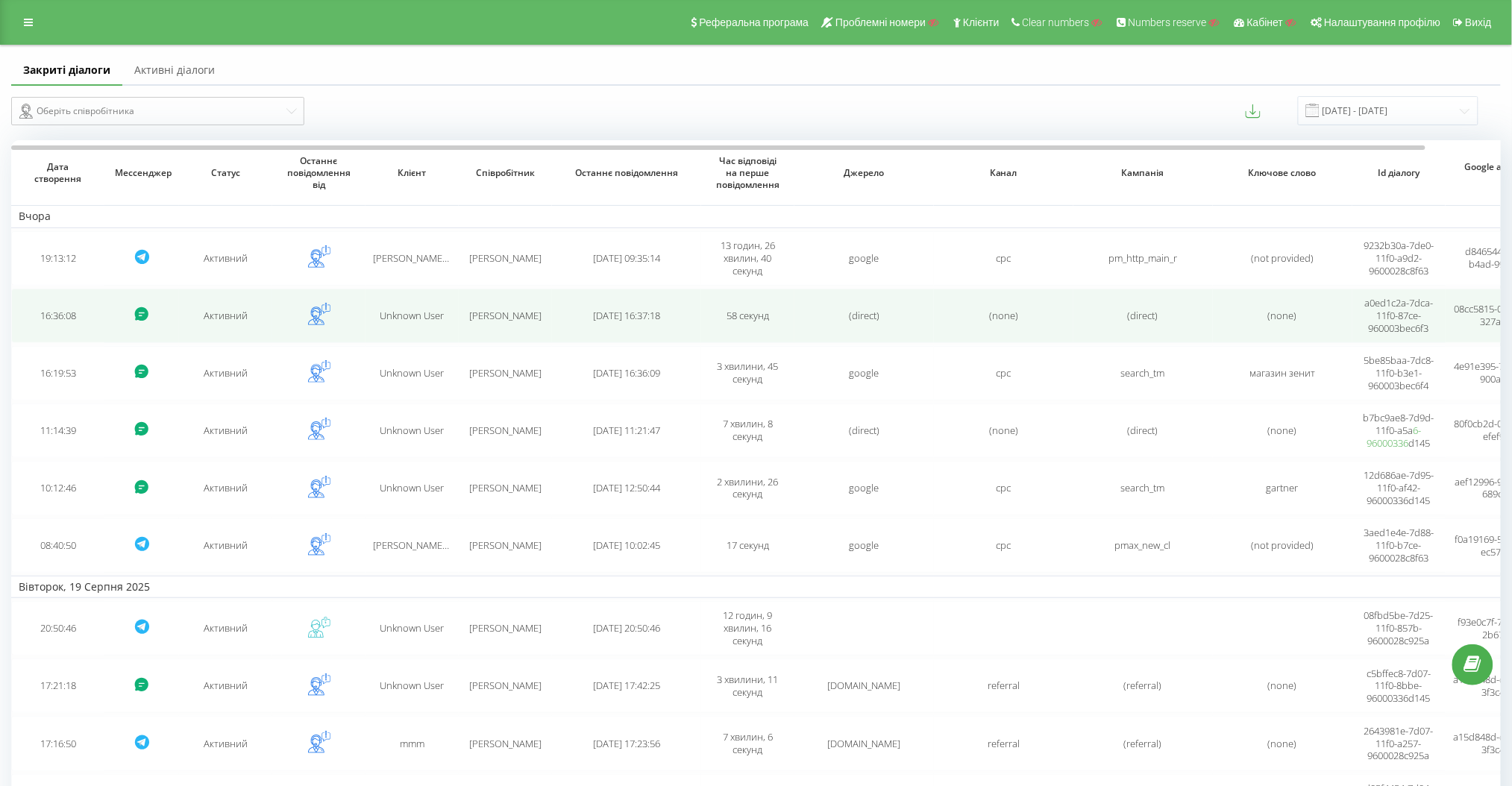
click at [414, 313] on span "Unknown User" at bounding box center [412, 316] width 64 height 14
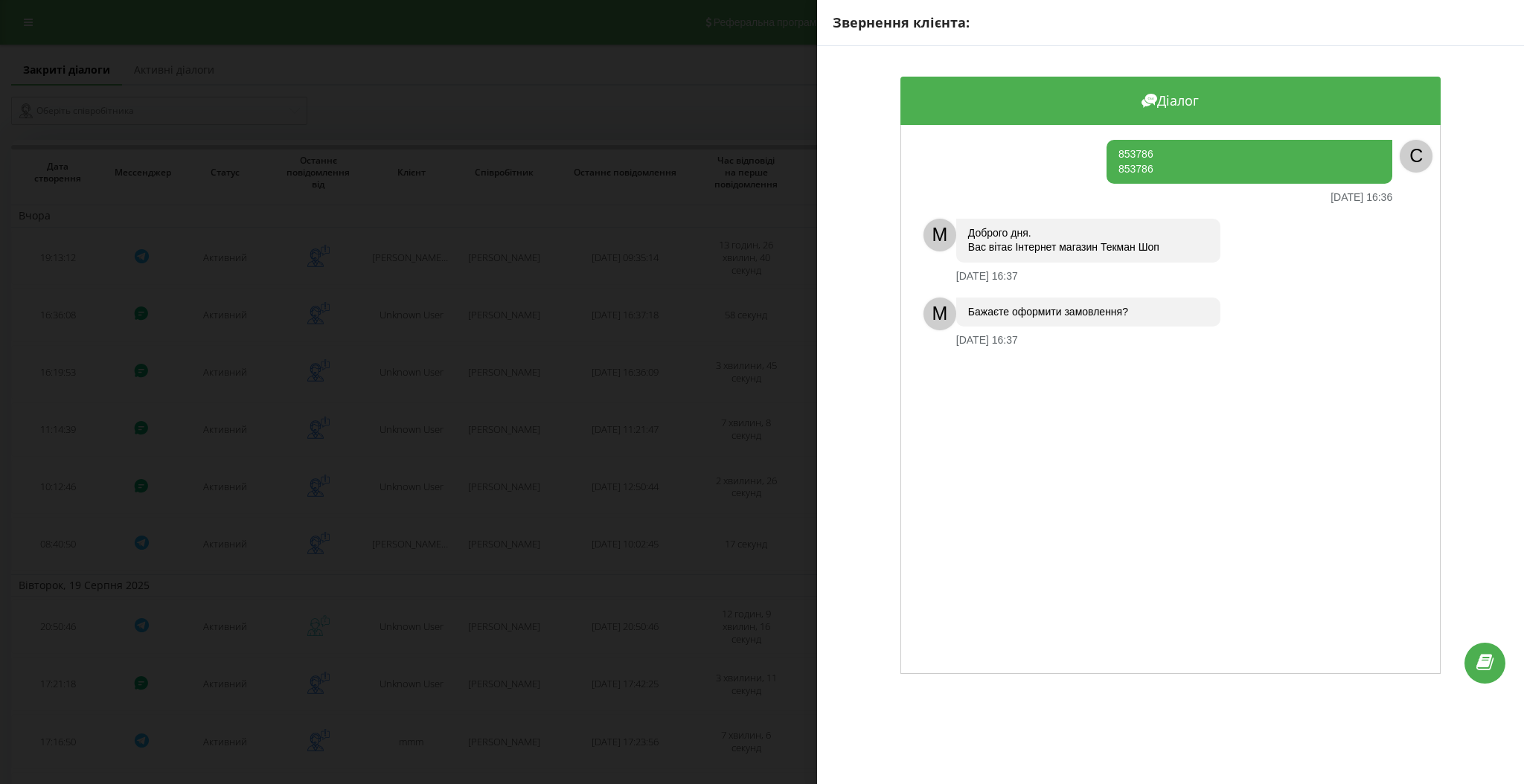
click at [409, 335] on div "Звернення клієнта: Діалог 853786 853786 20.08.2025 16:36 C M Доброго дня. Вас в…" at bounding box center [762, 392] width 1524 height 784
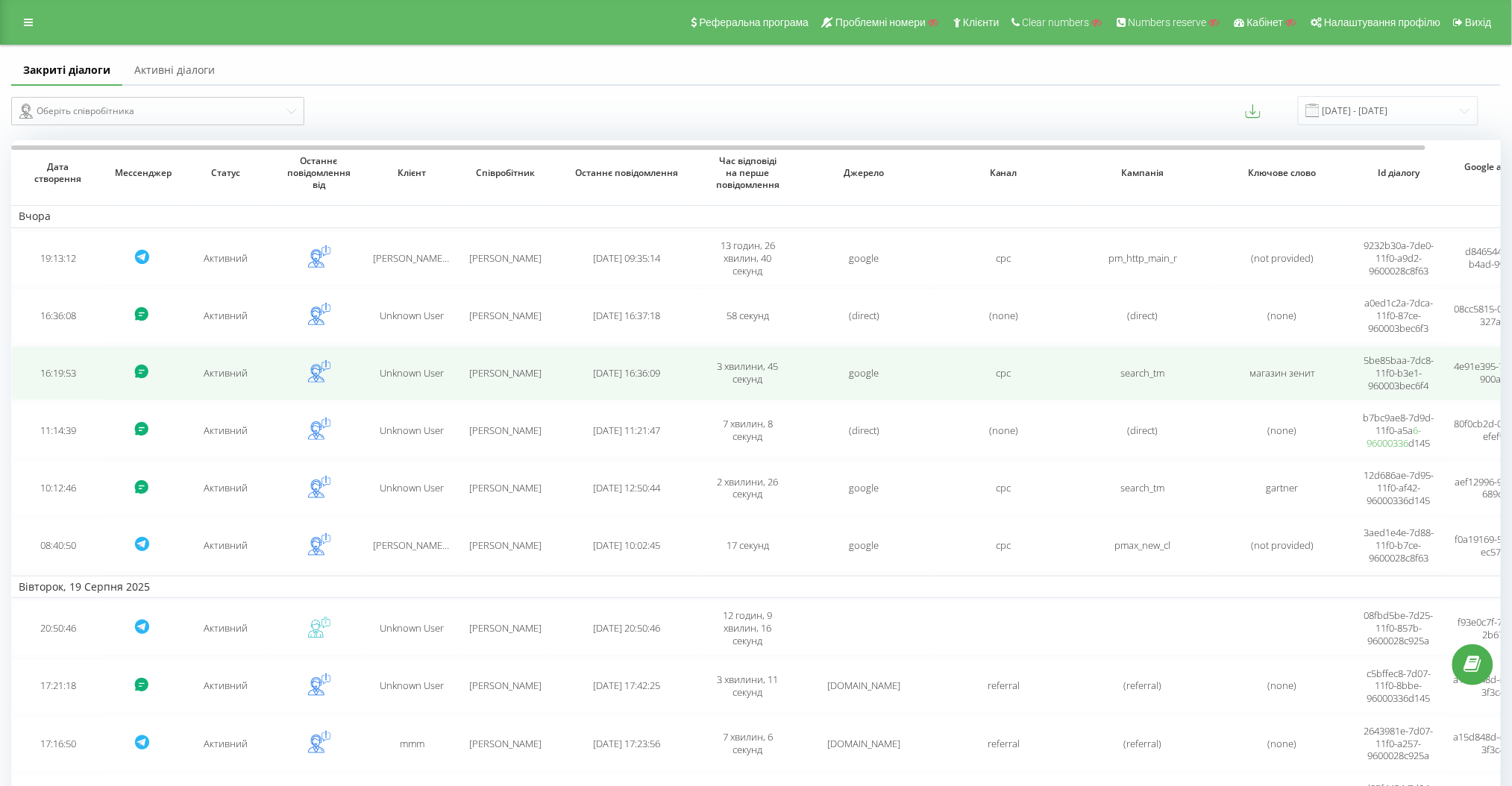
click at [400, 359] on td "Unknown User" at bounding box center [411, 373] width 93 height 55
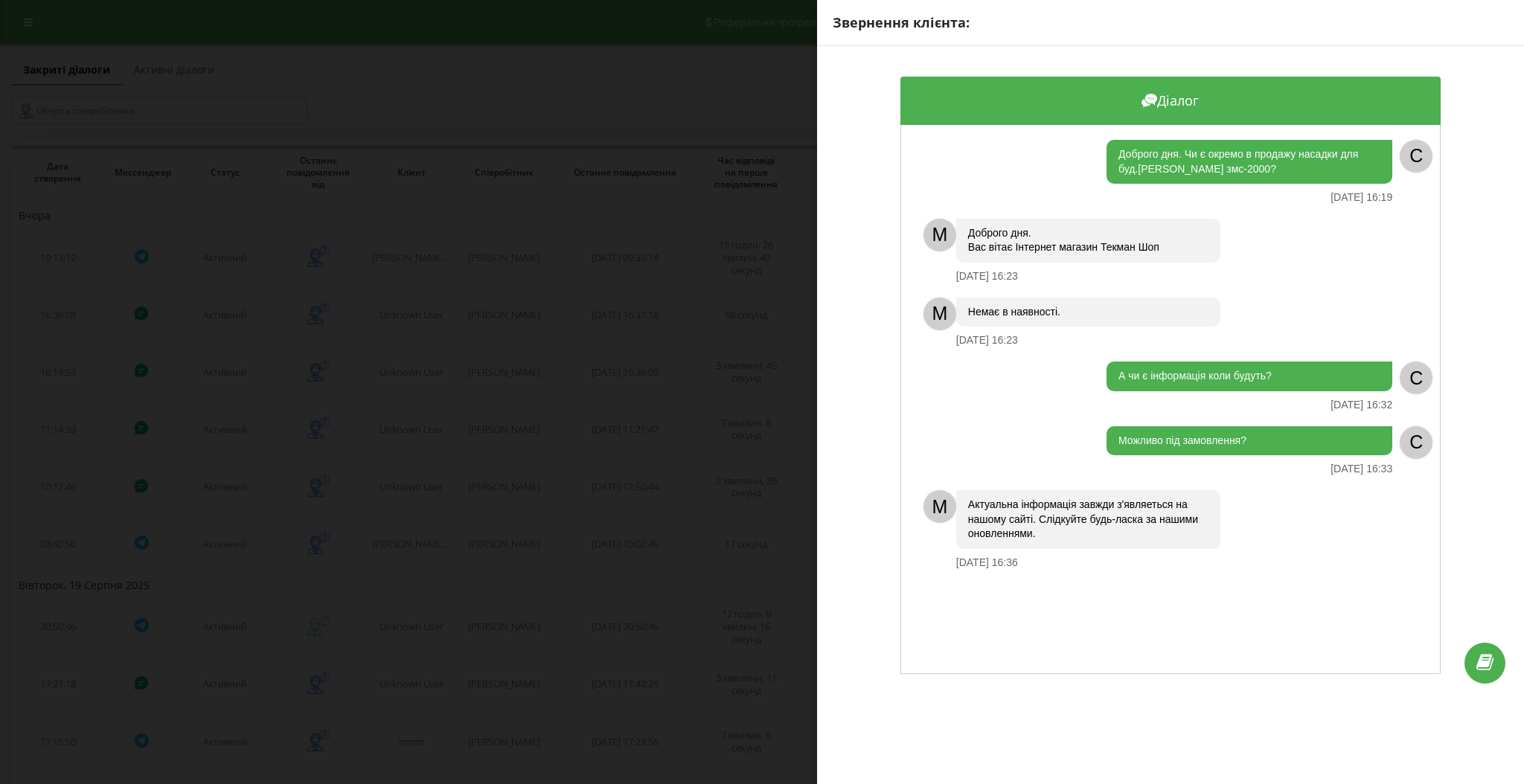
click at [417, 361] on div "Звернення клієнта: Діалог Доброго дня. Чи є окремо в продажу насадки для буд.мі…" at bounding box center [762, 392] width 1524 height 784
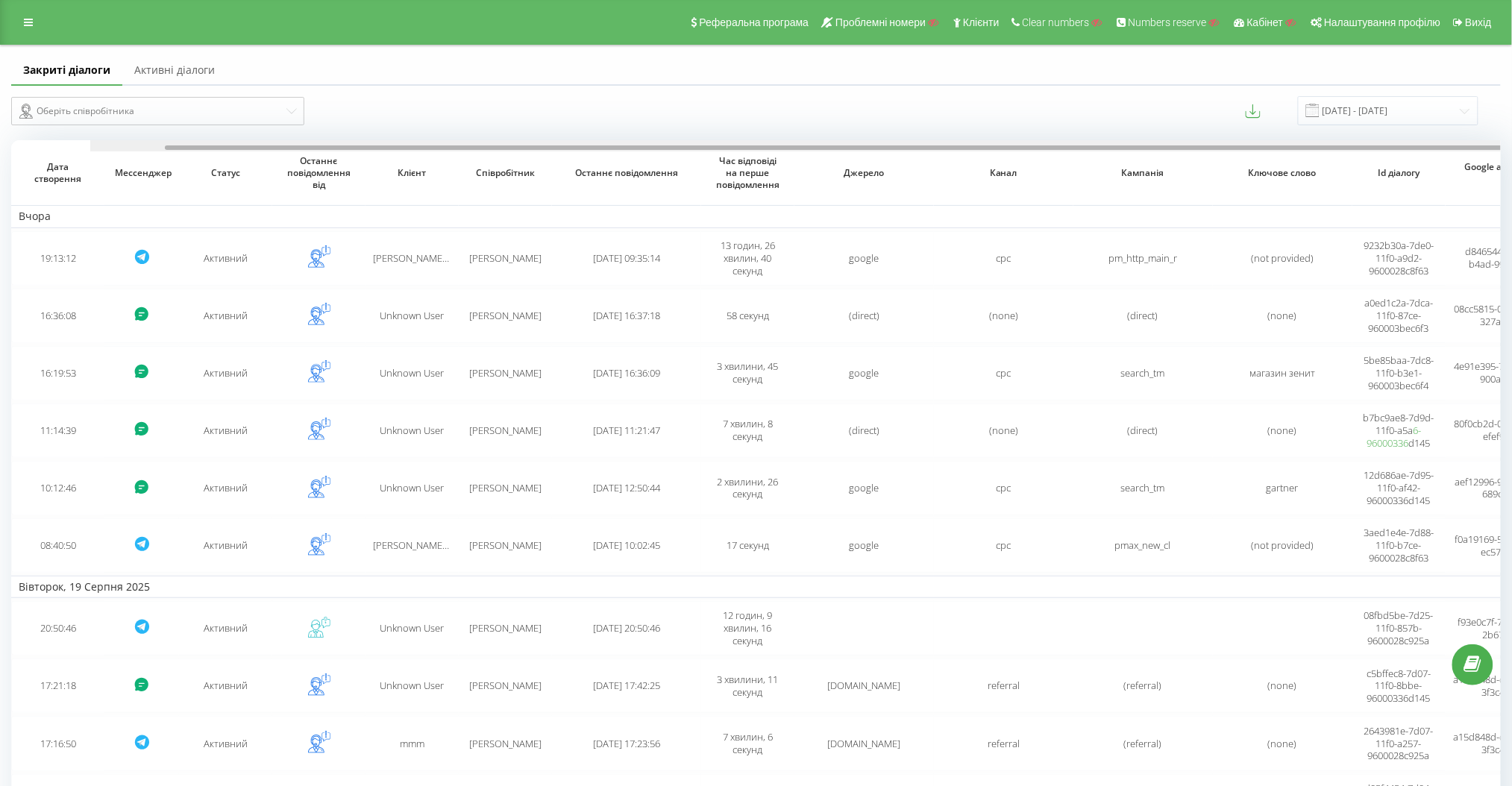
scroll to position [0, 78]
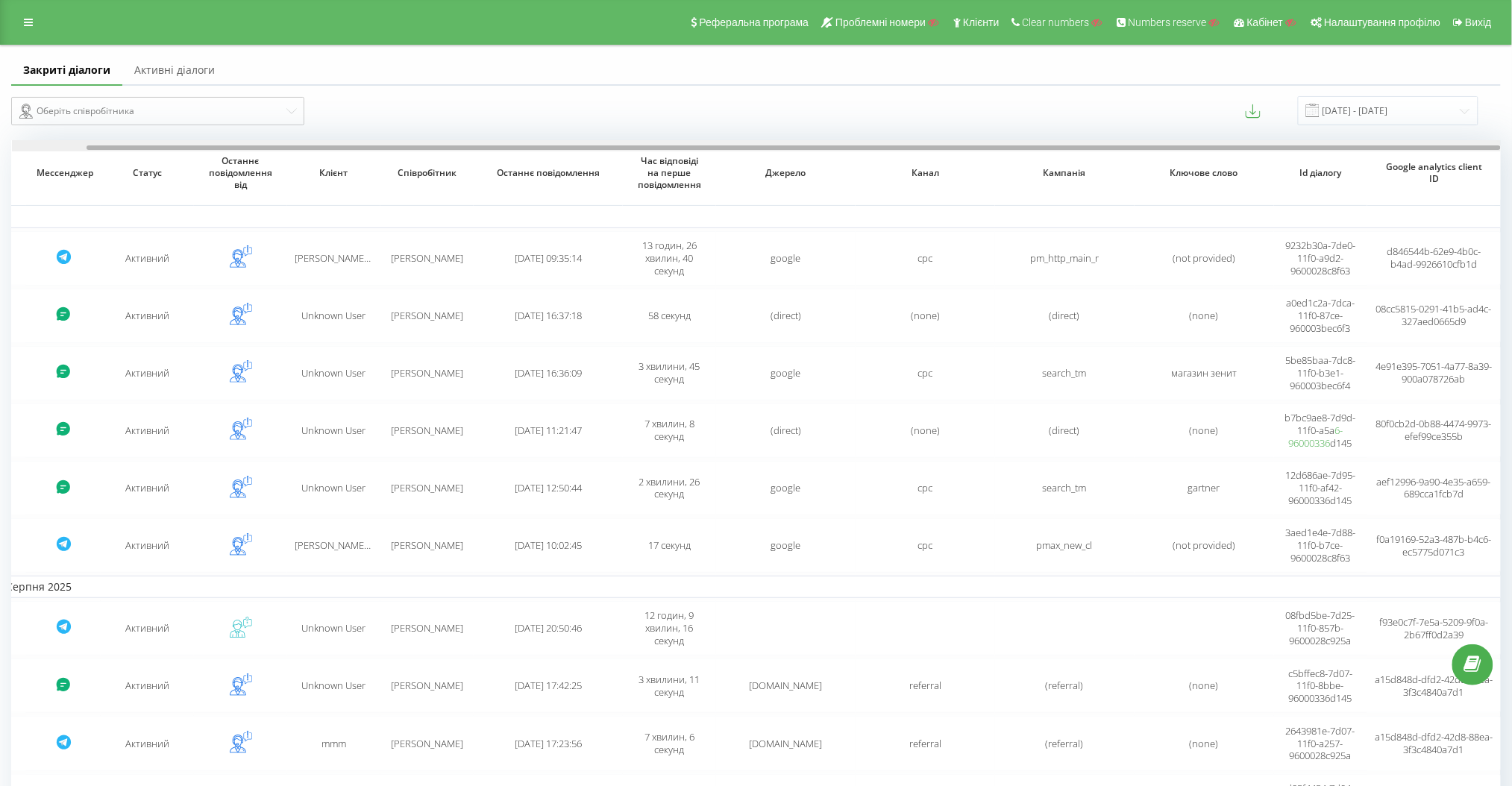
drag, startPoint x: 859, startPoint y: 151, endPoint x: 897, endPoint y: 151, distance: 38.0
click at [897, 151] on div at bounding box center [756, 146] width 1489 height 11
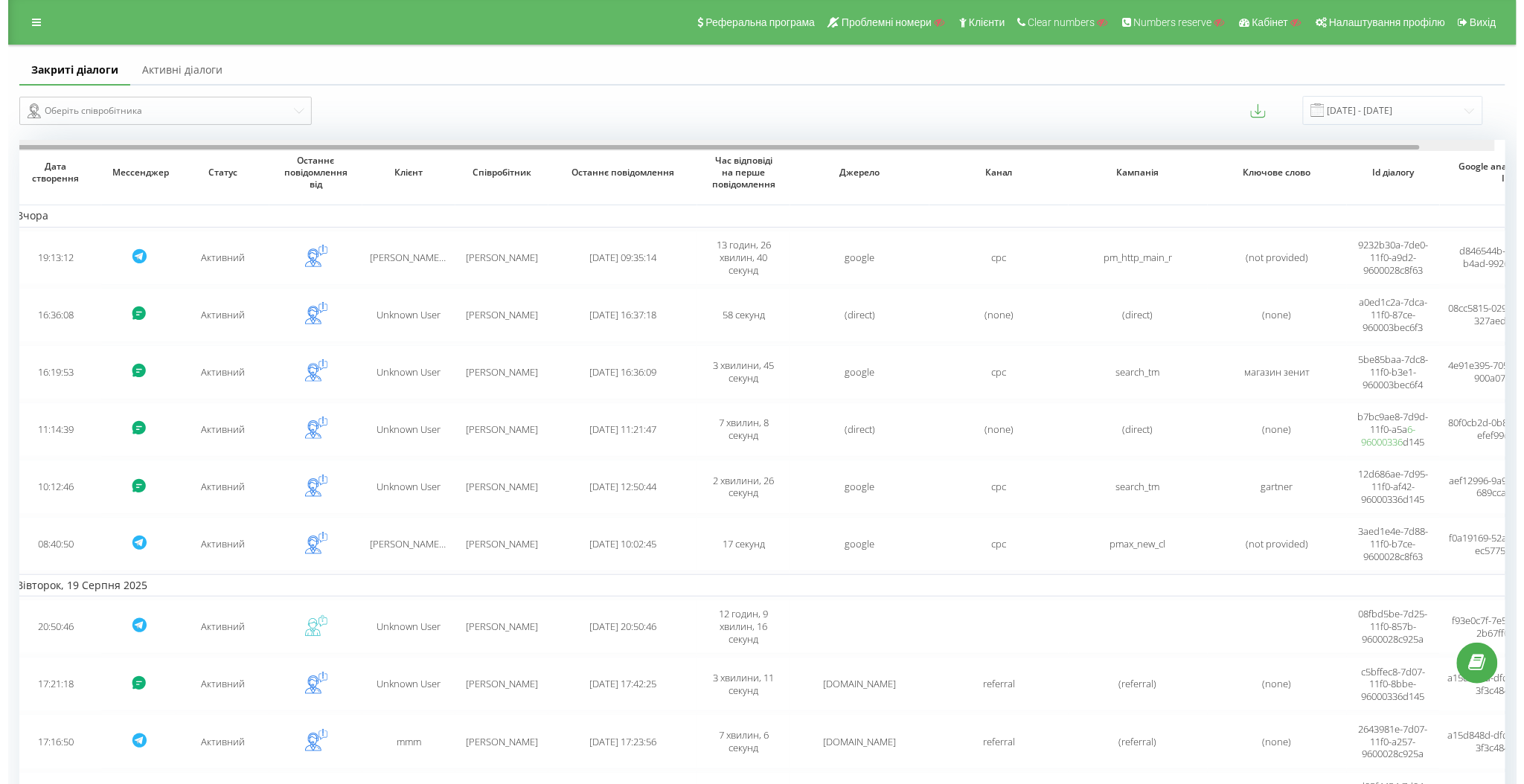
scroll to position [0, 0]
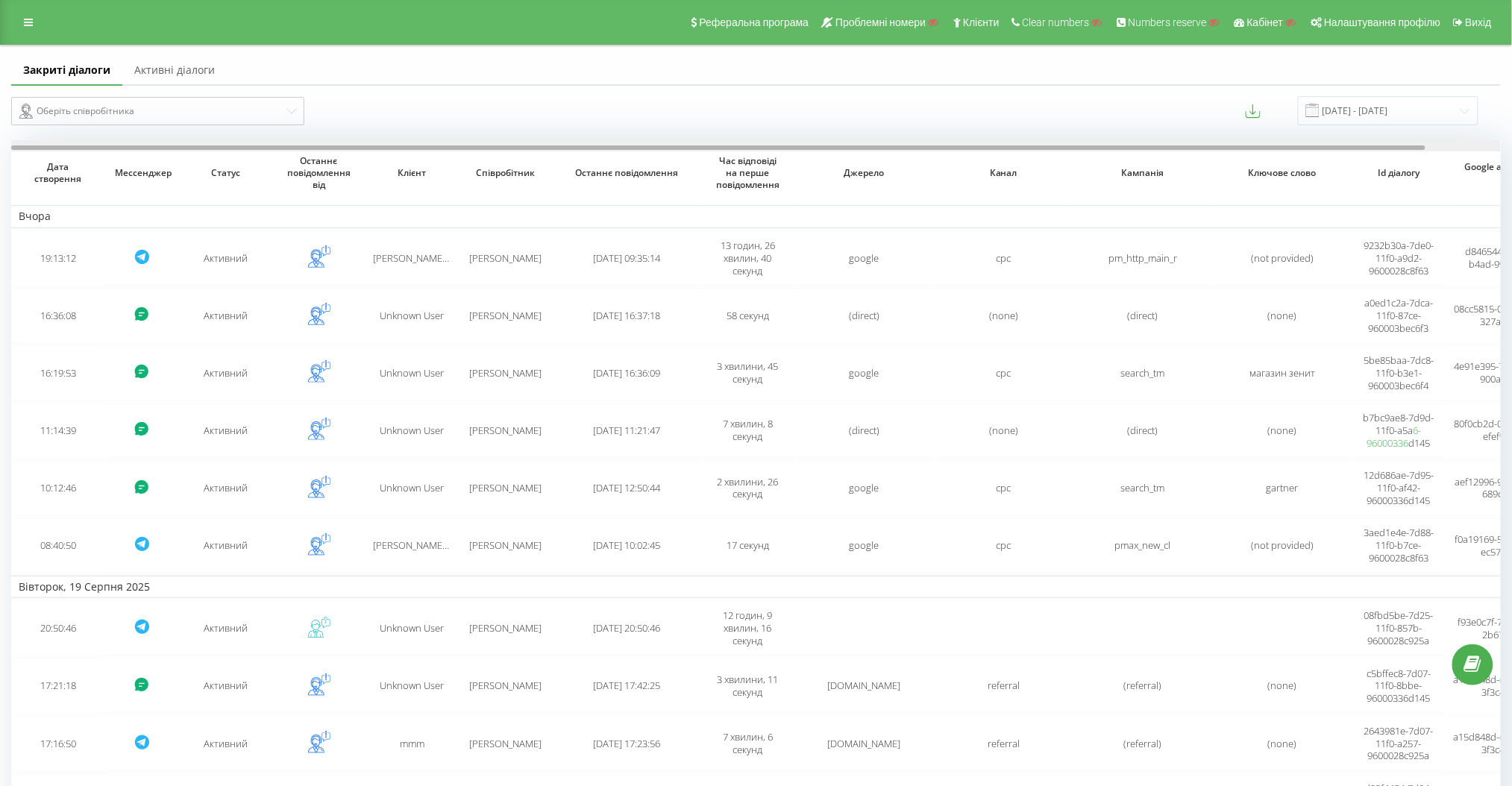
drag, startPoint x: 898, startPoint y: 148, endPoint x: 610, endPoint y: 159, distance: 288.2
click at [614, 153] on div "Дата створення Мессенджер Статус Останнє повідомлення від Клієнт Співробітник О…" at bounding box center [755, 485] width 1489 height 691
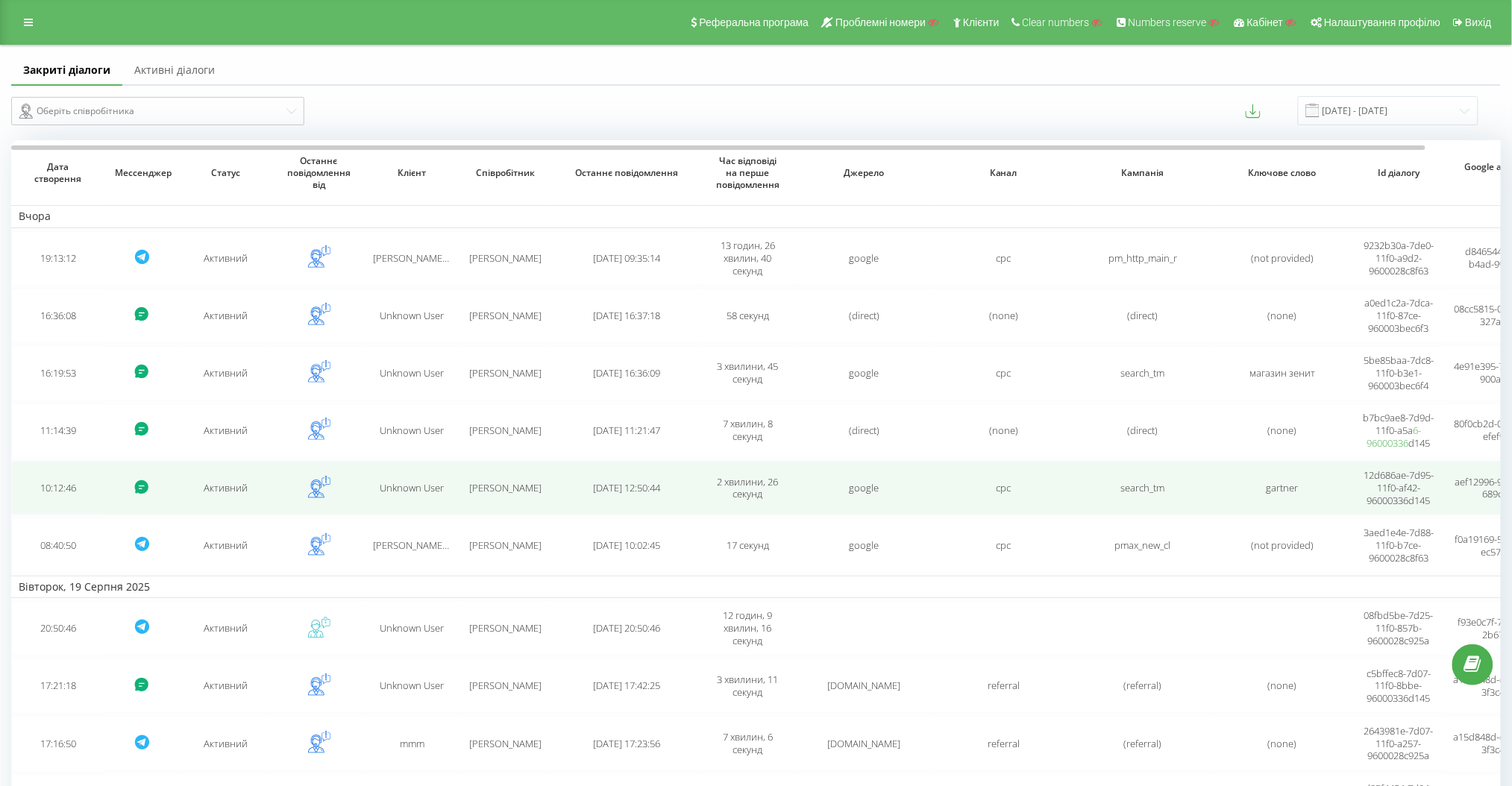
click at [425, 488] on span "Unknown User" at bounding box center [412, 488] width 64 height 14
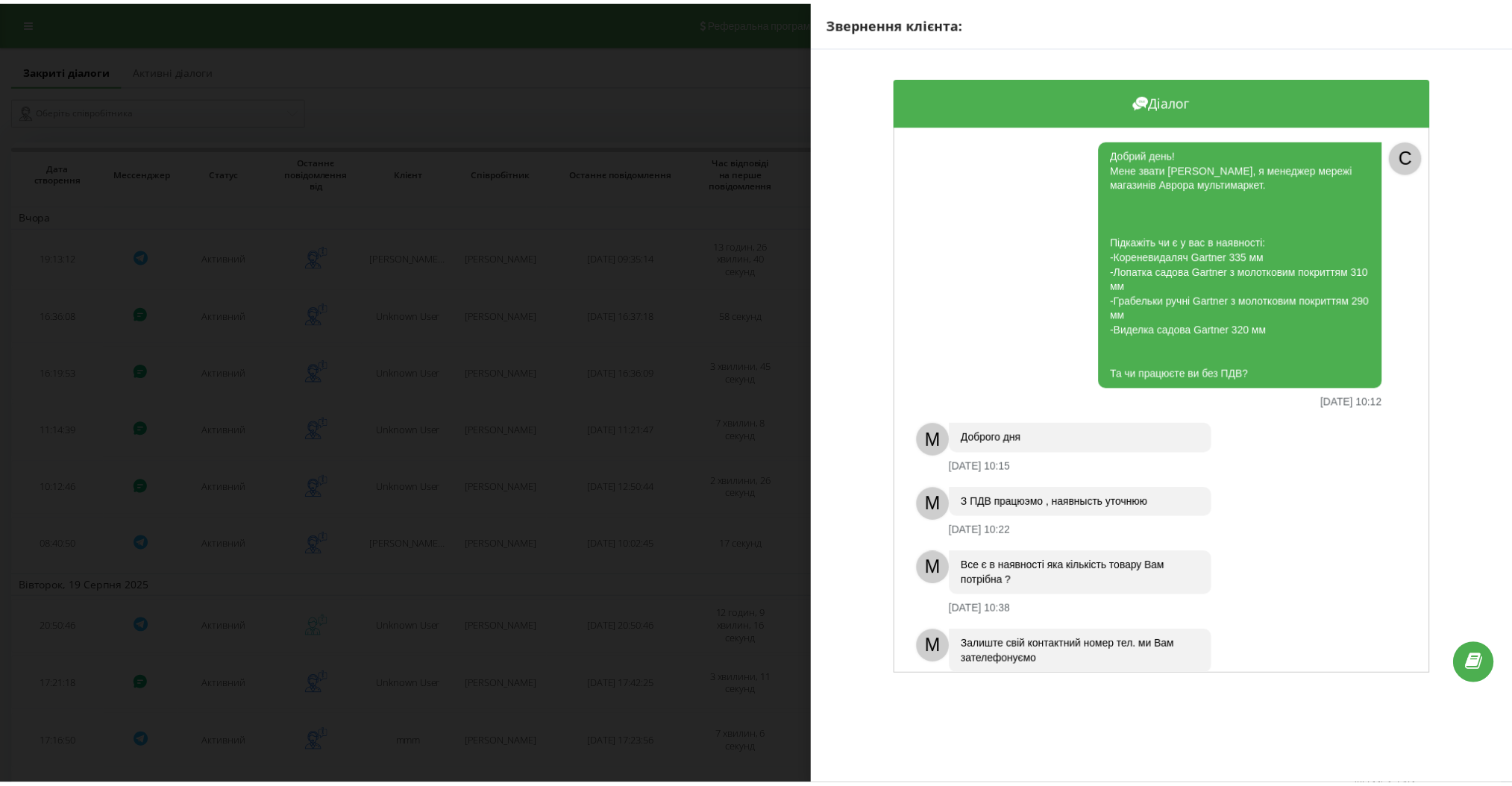
scroll to position [36, 0]
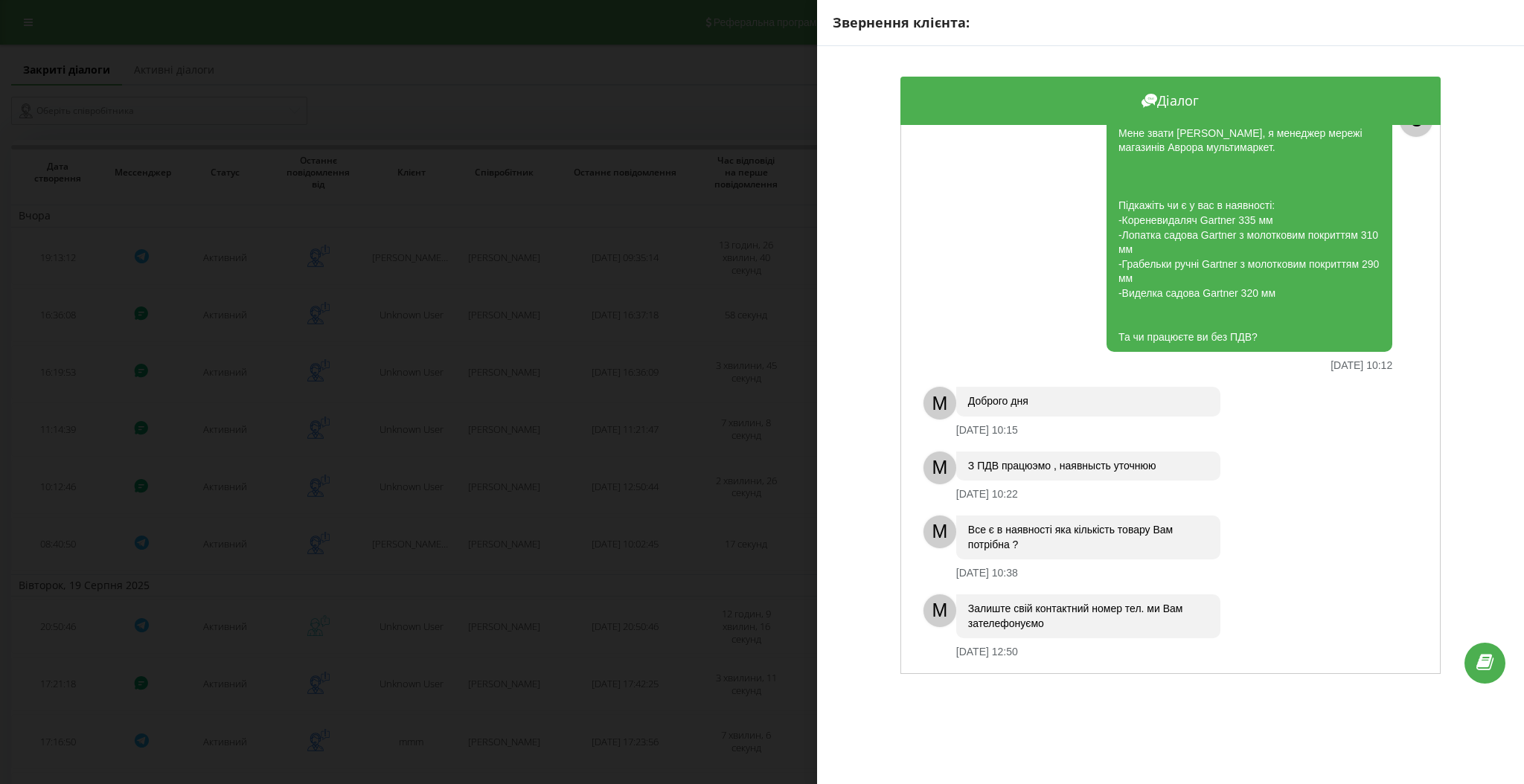
click at [554, 437] on div "Звернення клієнта: Діалог Добрий день! Мене звати Олена, я менеджер мережі мага…" at bounding box center [762, 392] width 1524 height 784
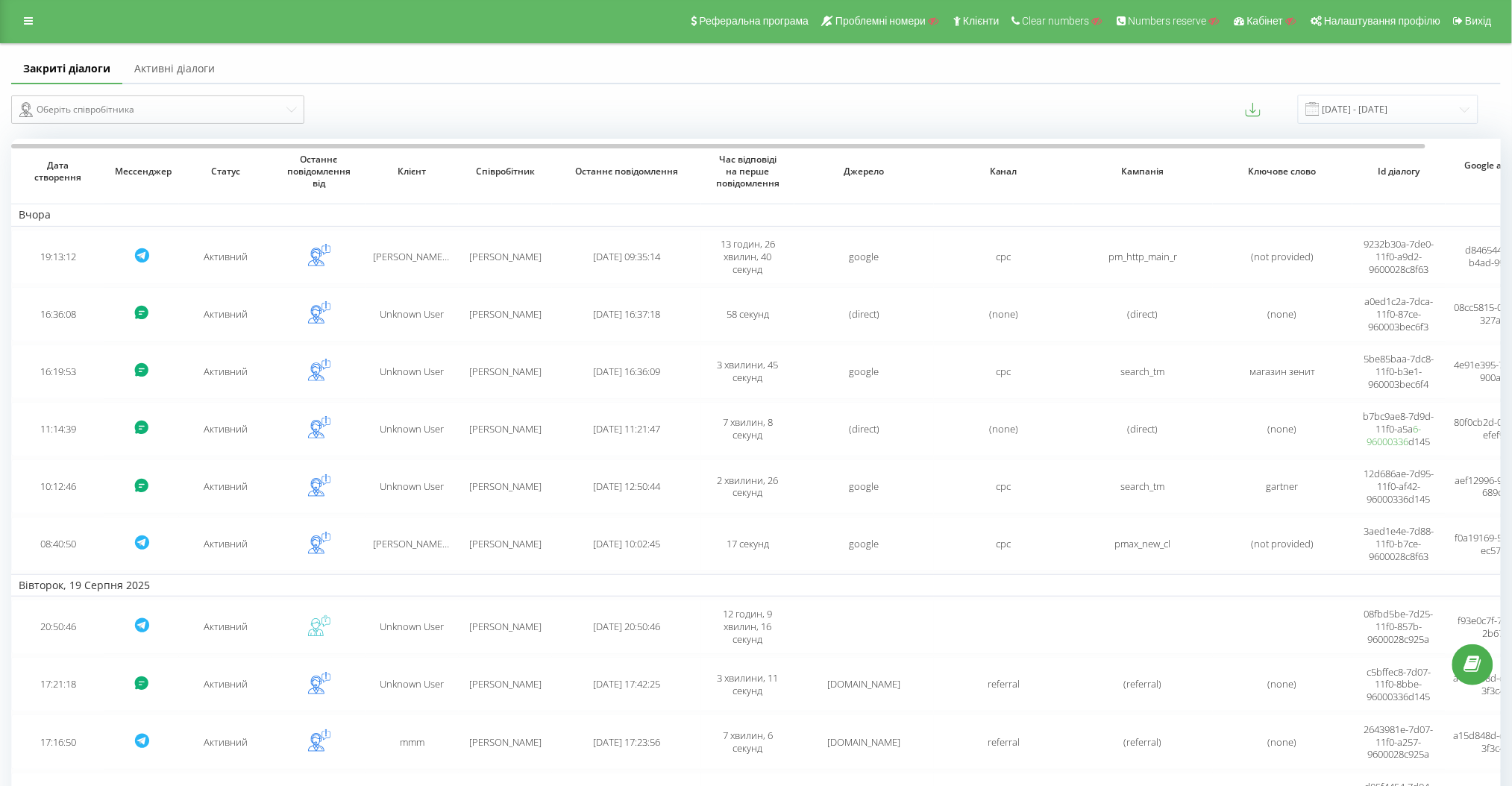
scroll to position [0, 0]
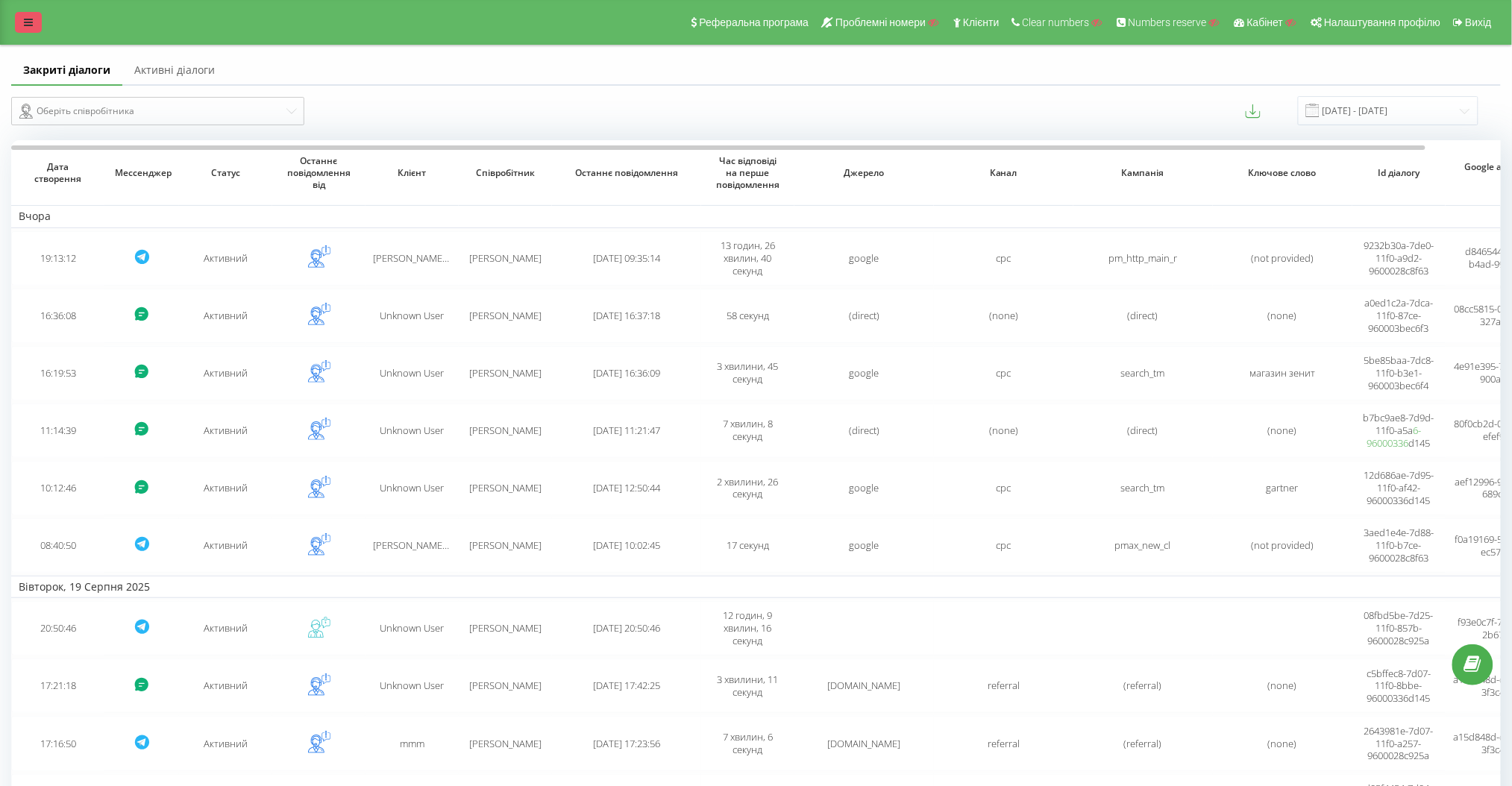
click at [26, 12] on link at bounding box center [29, 22] width 27 height 21
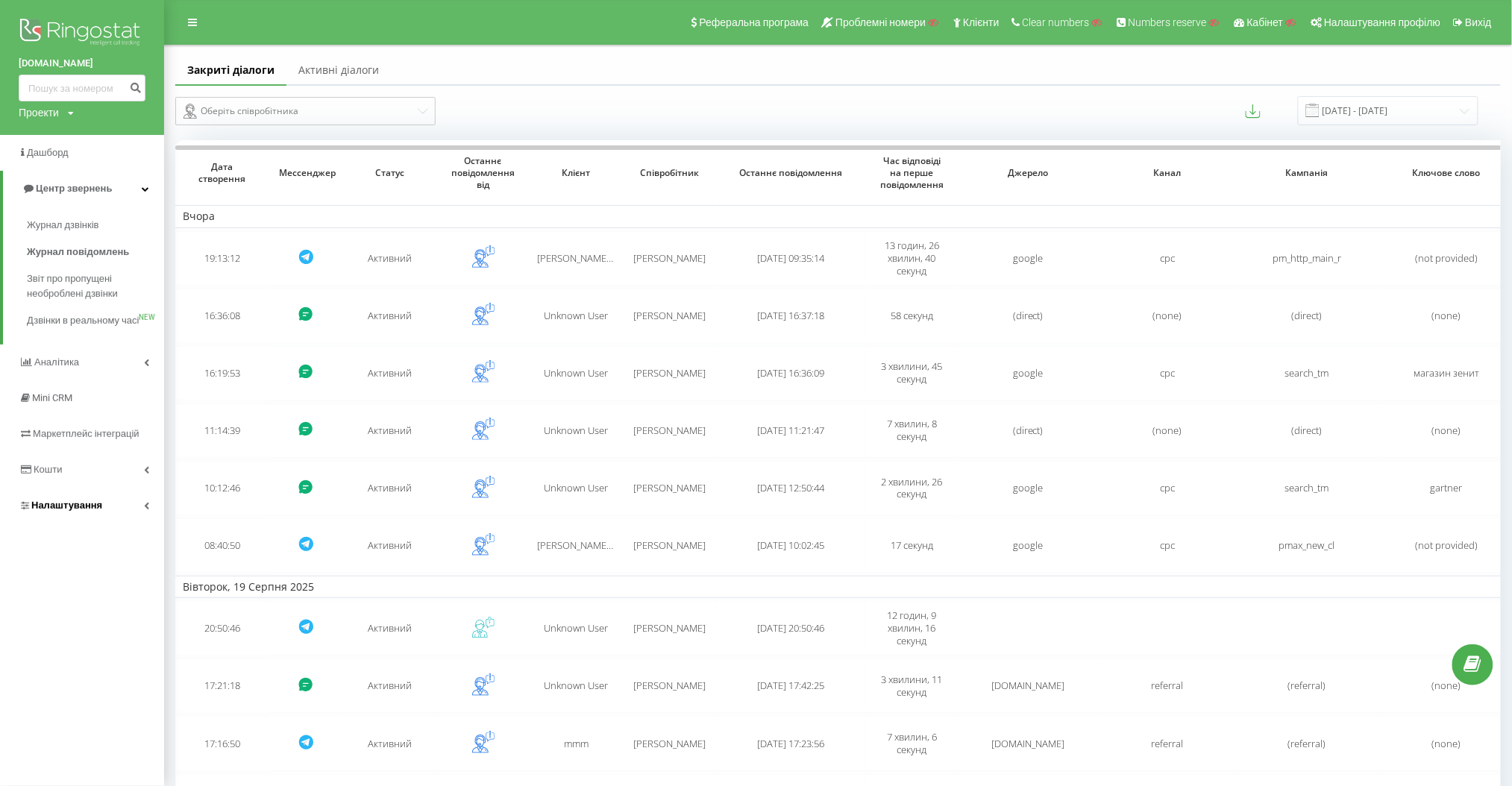
click at [134, 508] on link "Налаштування" at bounding box center [82, 506] width 164 height 36
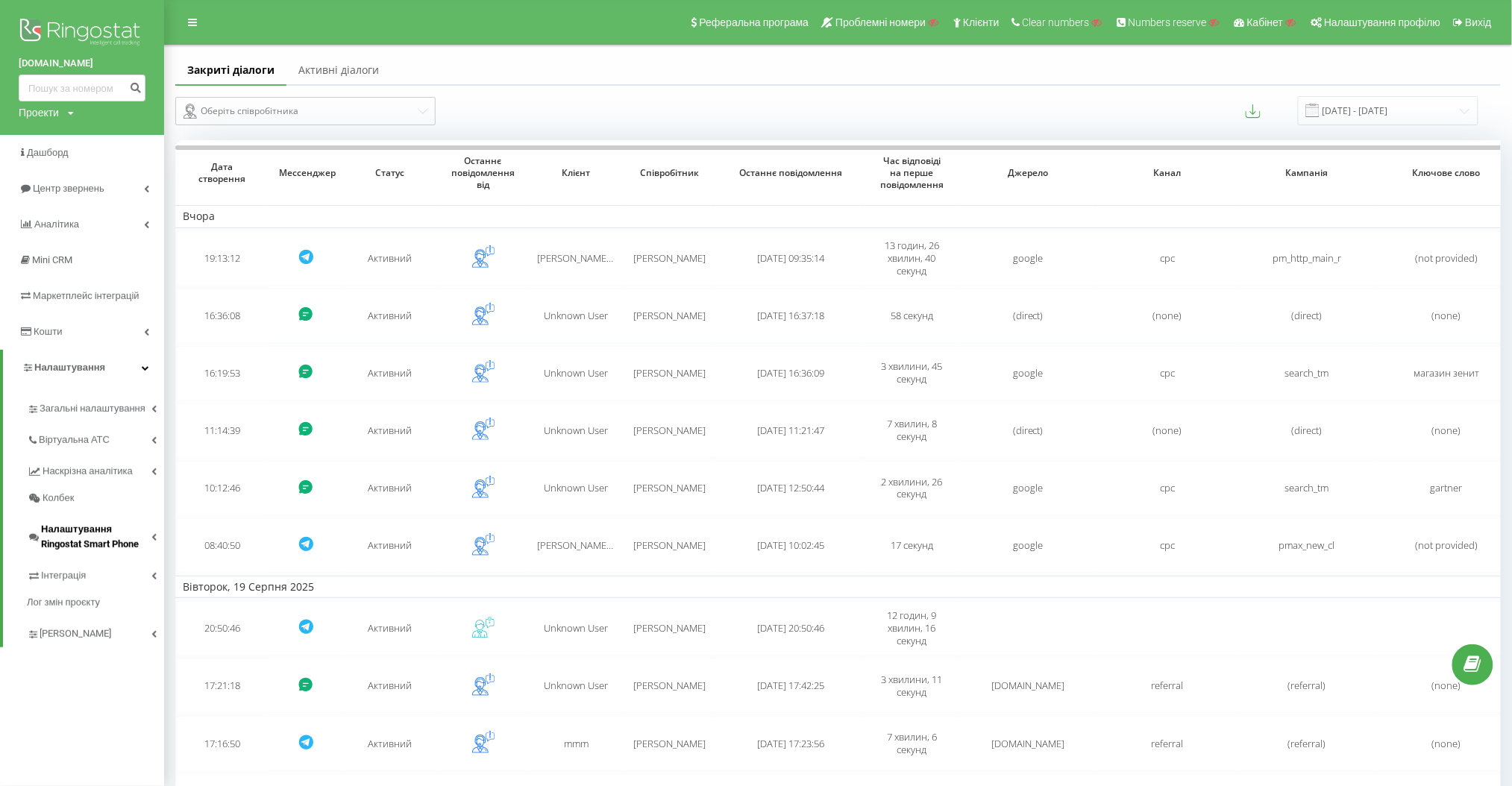
click at [132, 532] on span "Налаштування Ringostat Smart Phone" at bounding box center [96, 536] width 111 height 30
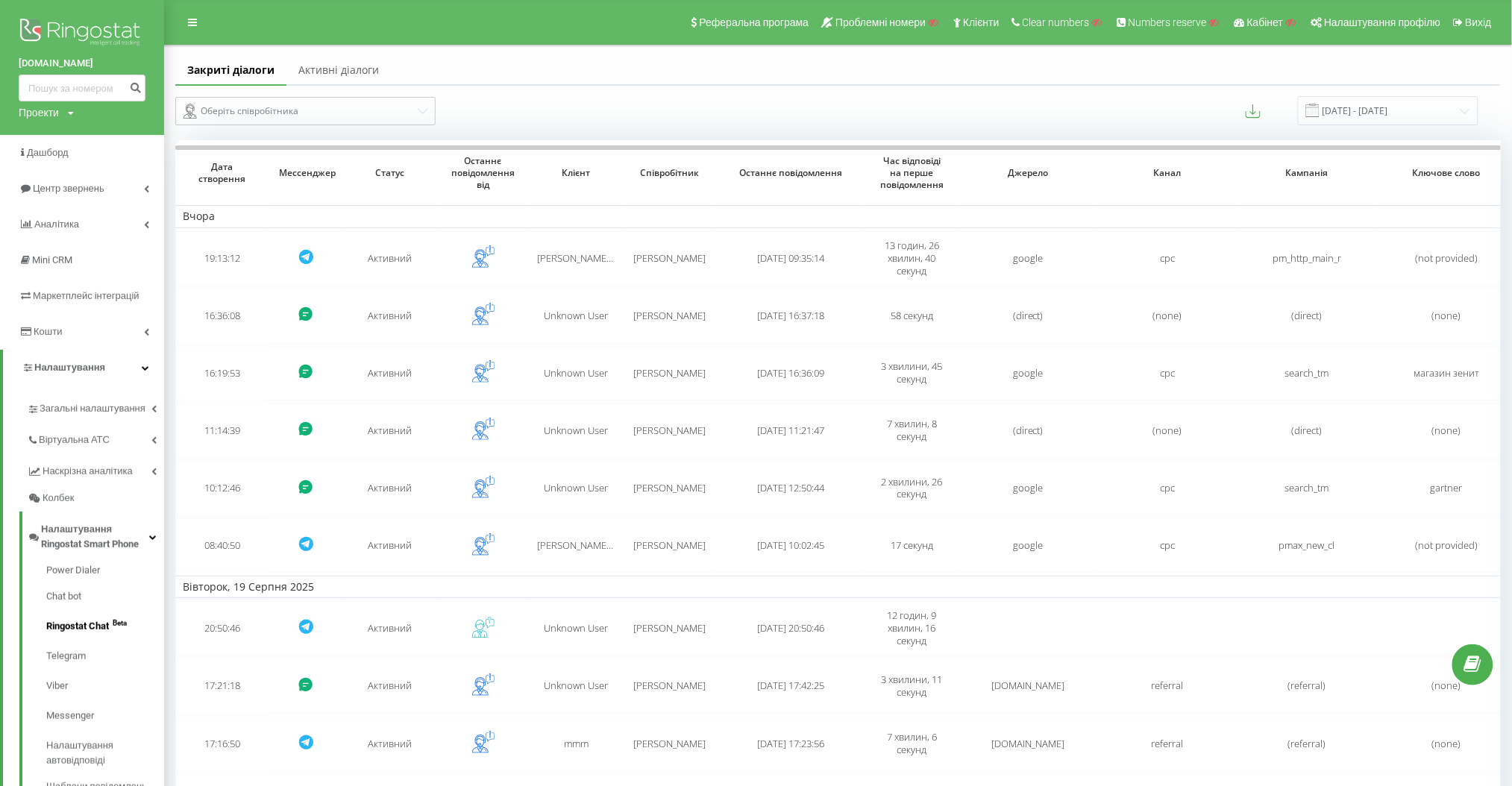
click at [104, 617] on link "Ringostat Chat Beta" at bounding box center [105, 626] width 117 height 30
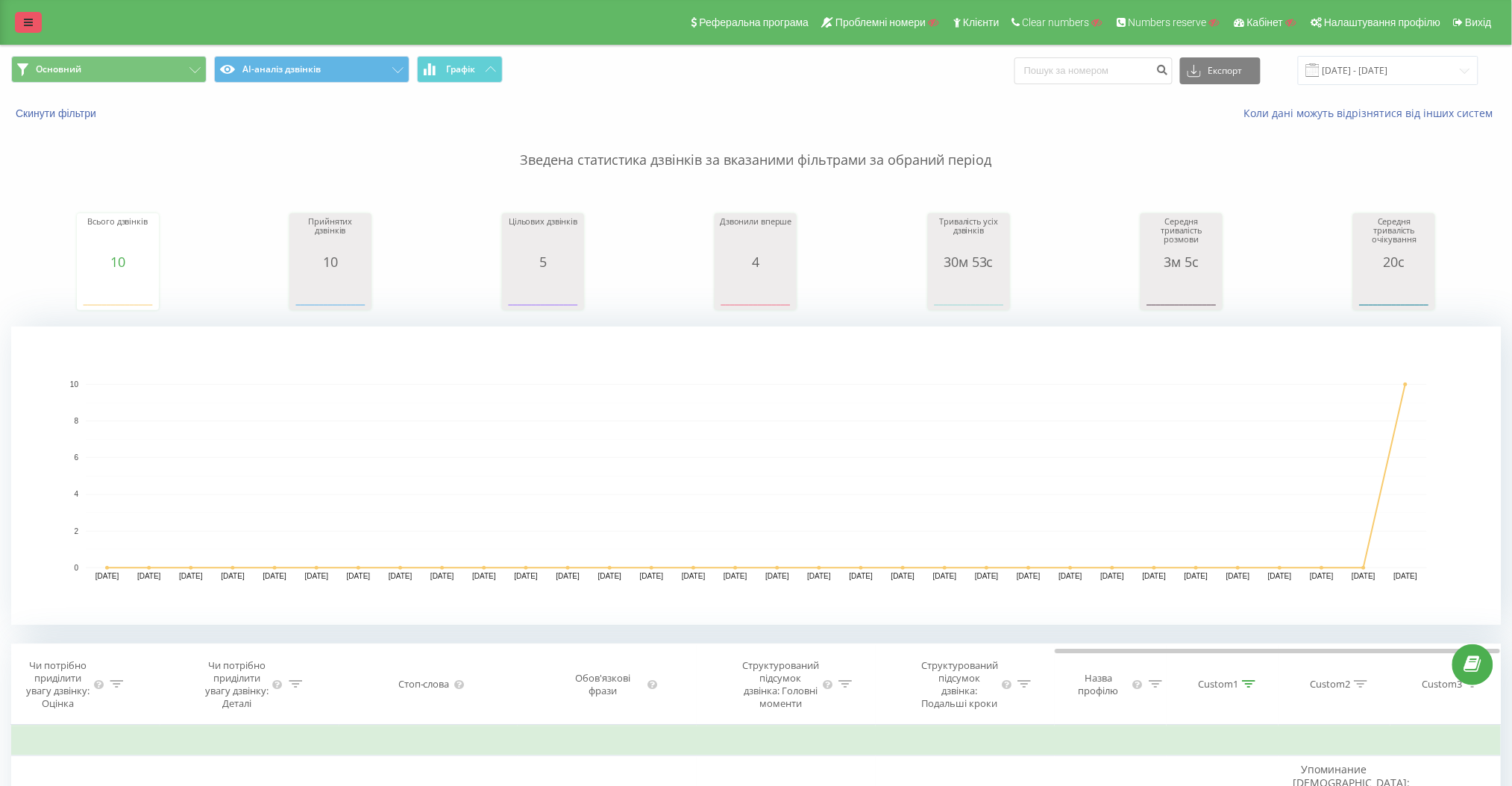
click at [39, 27] on link at bounding box center [29, 22] width 27 height 21
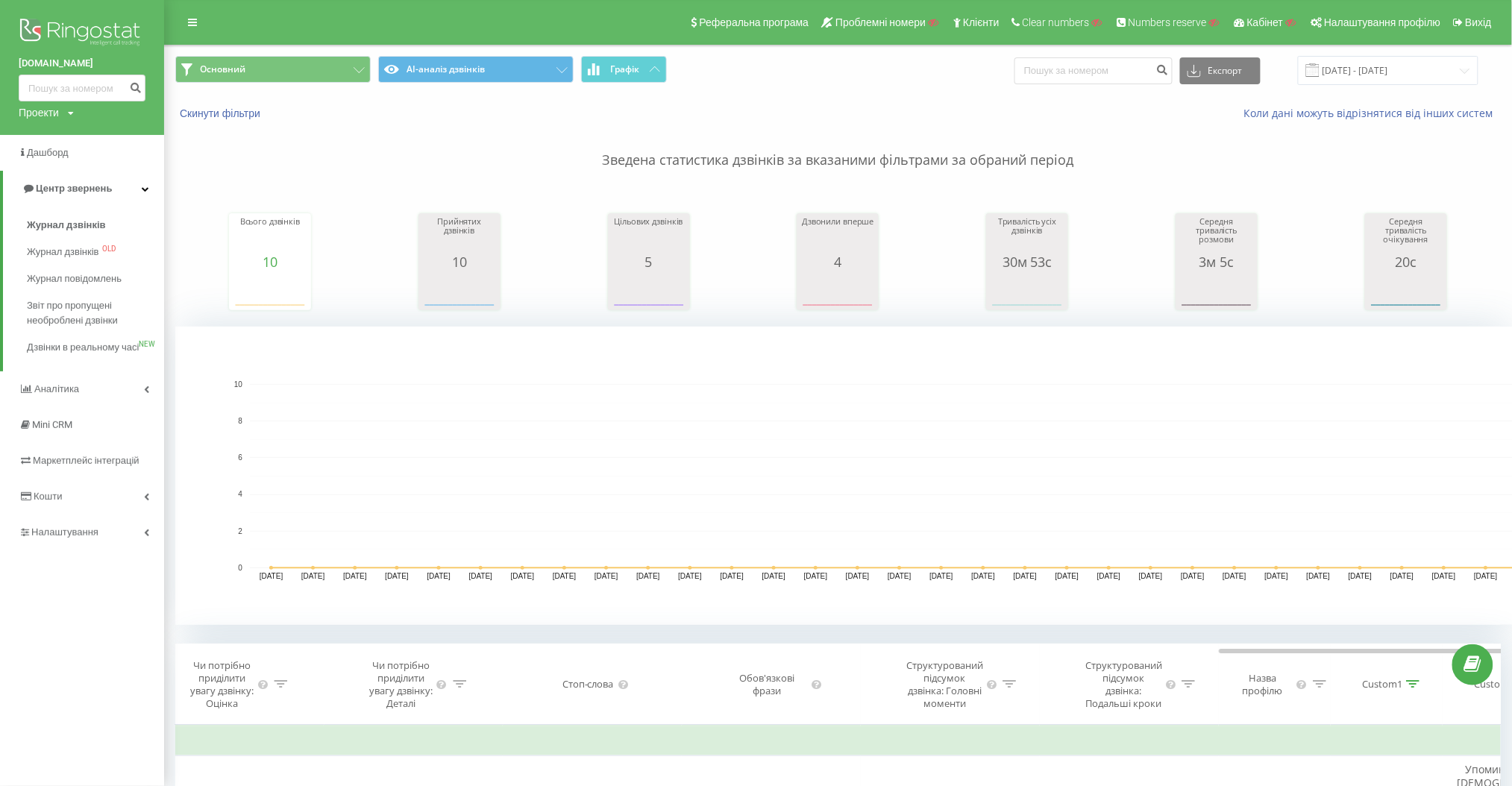
click at [57, 108] on div "Проекти" at bounding box center [38, 113] width 40 height 15
click at [63, 135] on input "text" at bounding box center [60, 135] width 75 height 21
type input "kzpto"
